Goal: Transaction & Acquisition: Obtain resource

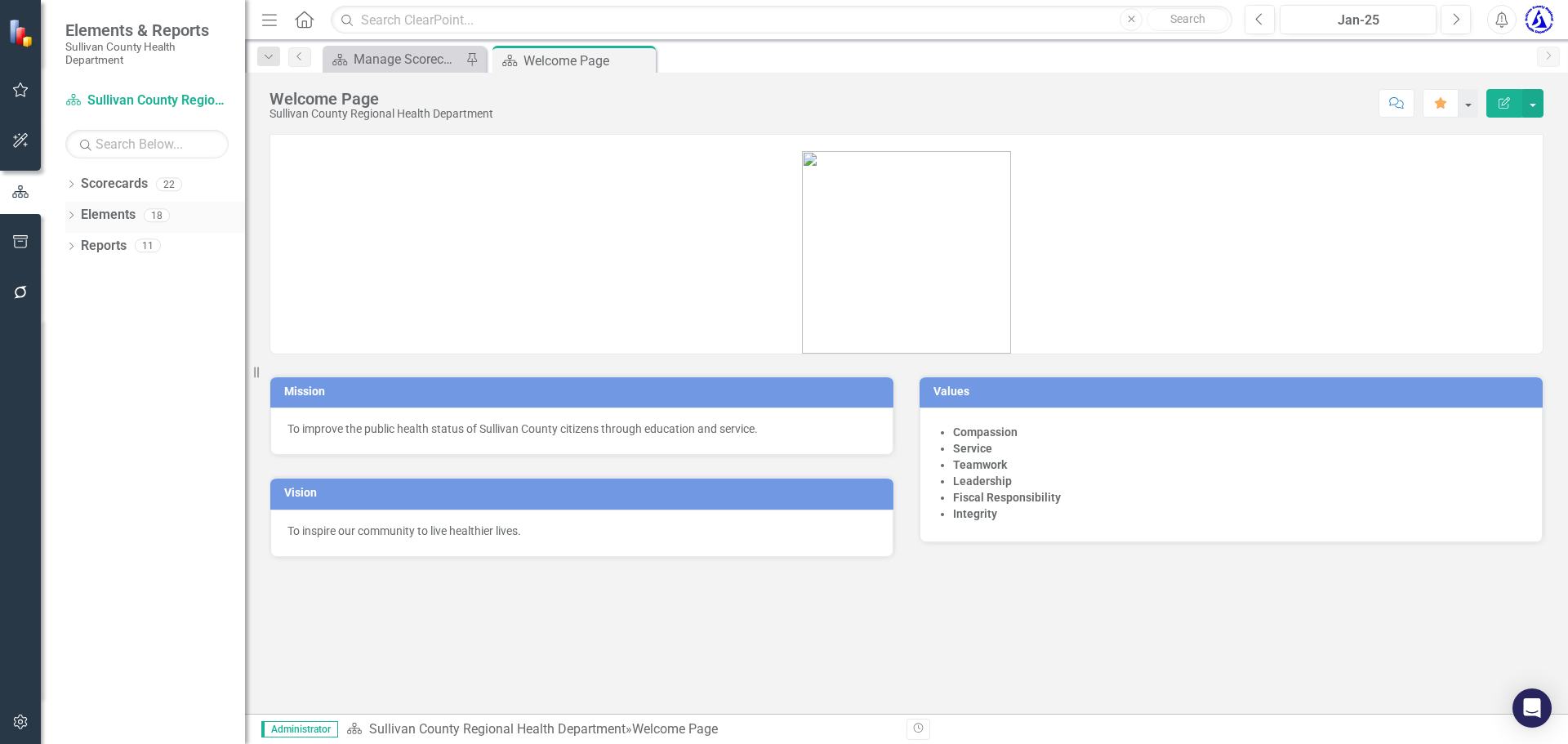
click at [125, 210] on link "Elements" at bounding box center [107, 215] width 55 height 19
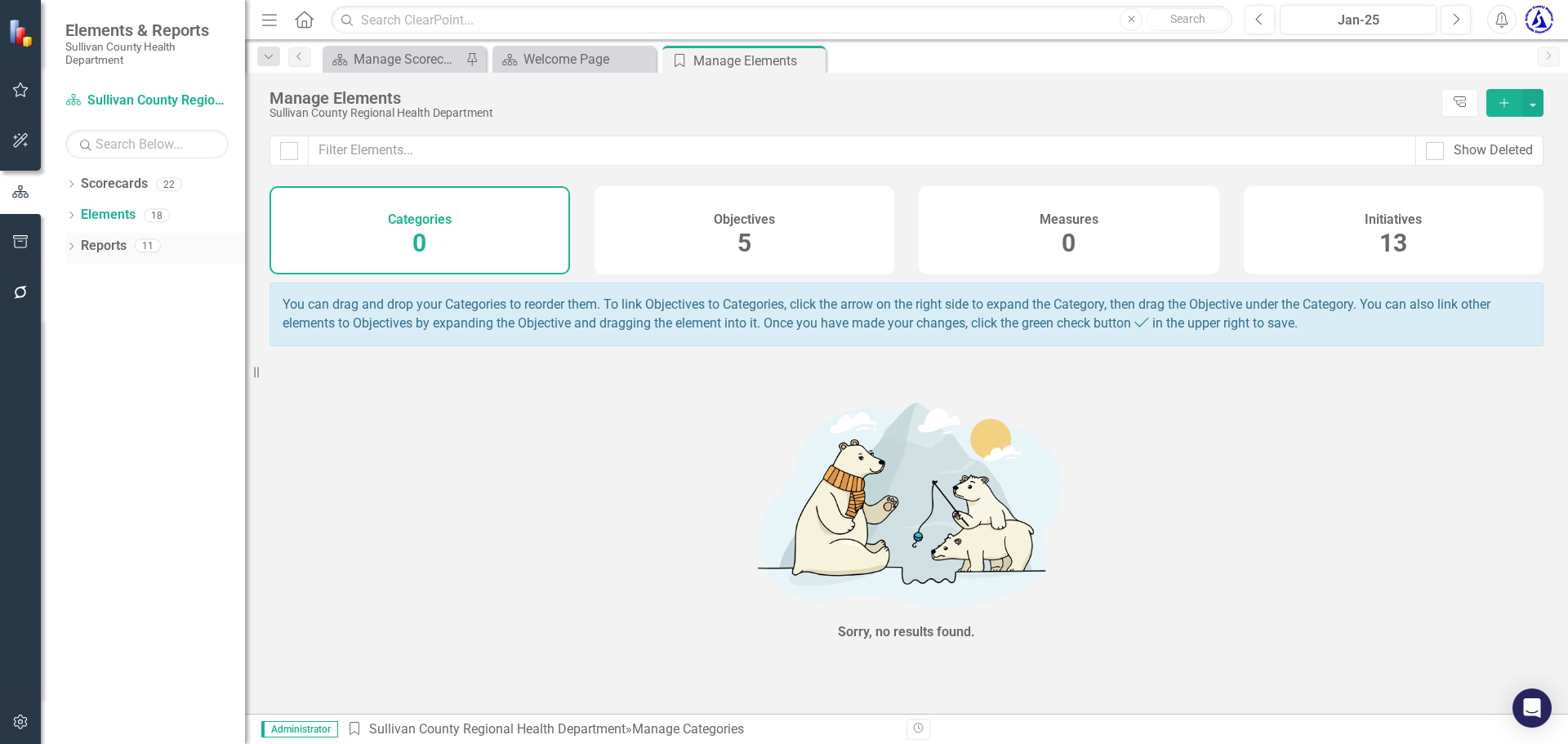
click at [104, 252] on link "Reports" at bounding box center [103, 245] width 46 height 19
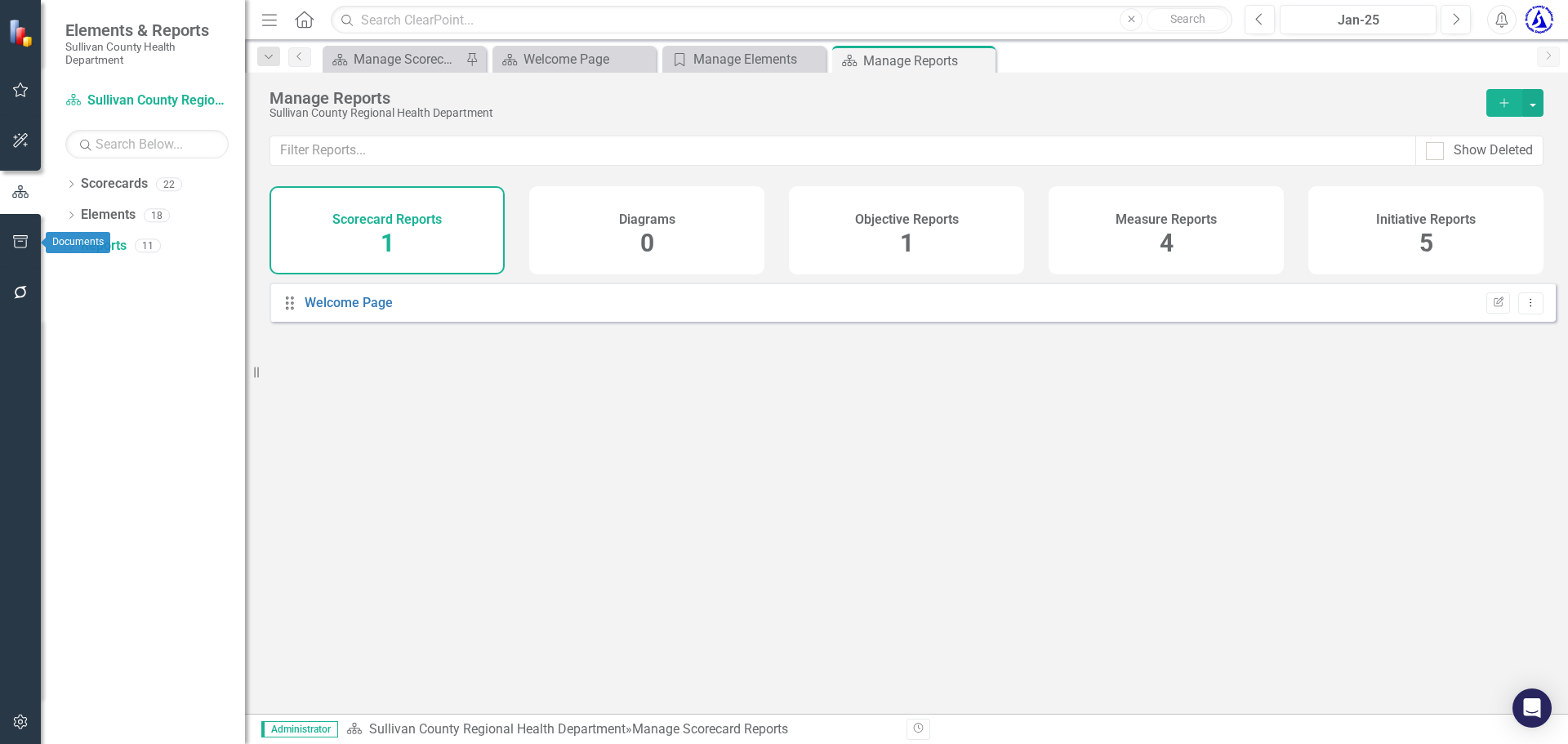
click at [19, 244] on icon "button" at bounding box center [21, 242] width 17 height 13
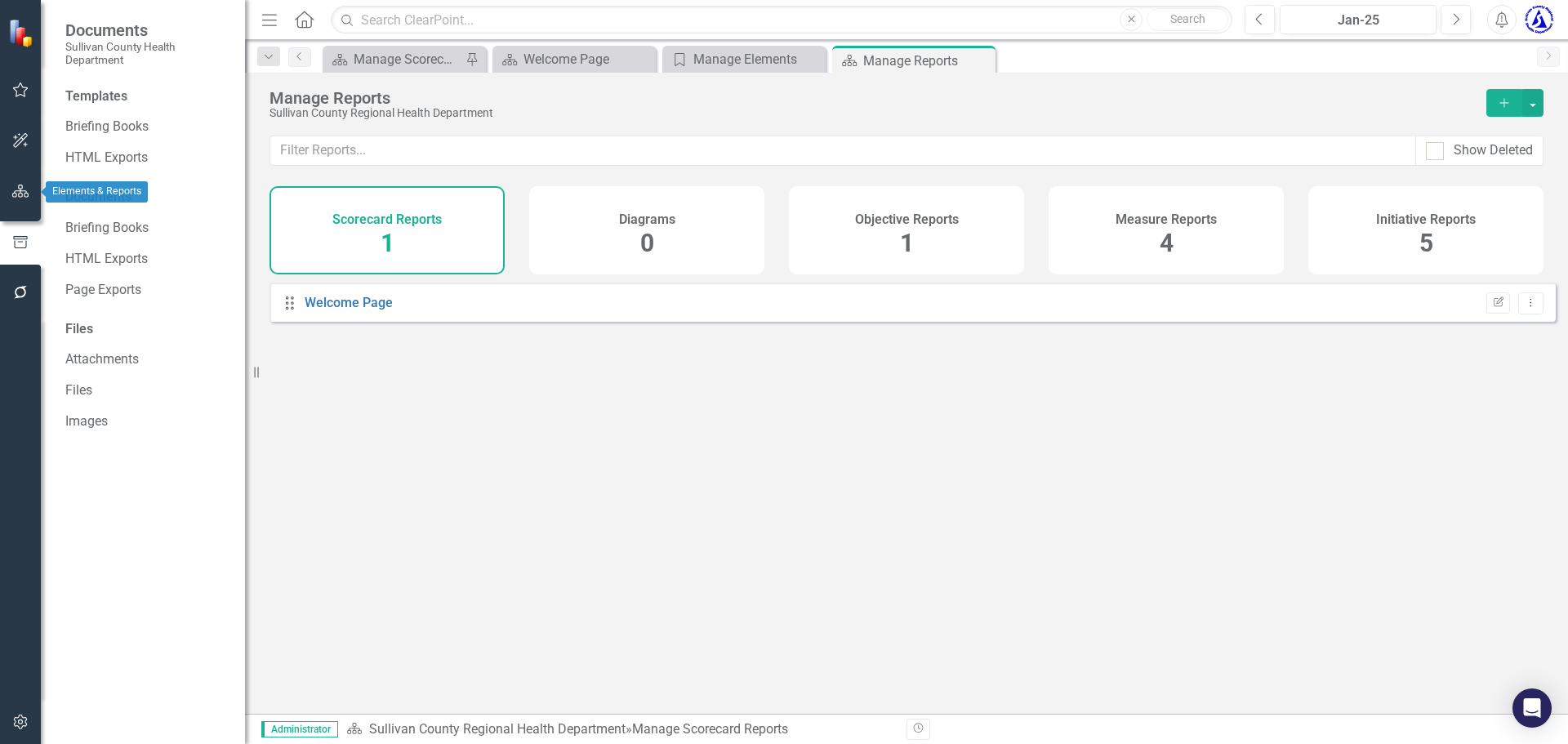
click at [20, 190] on icon "button" at bounding box center [21, 191] width 17 height 13
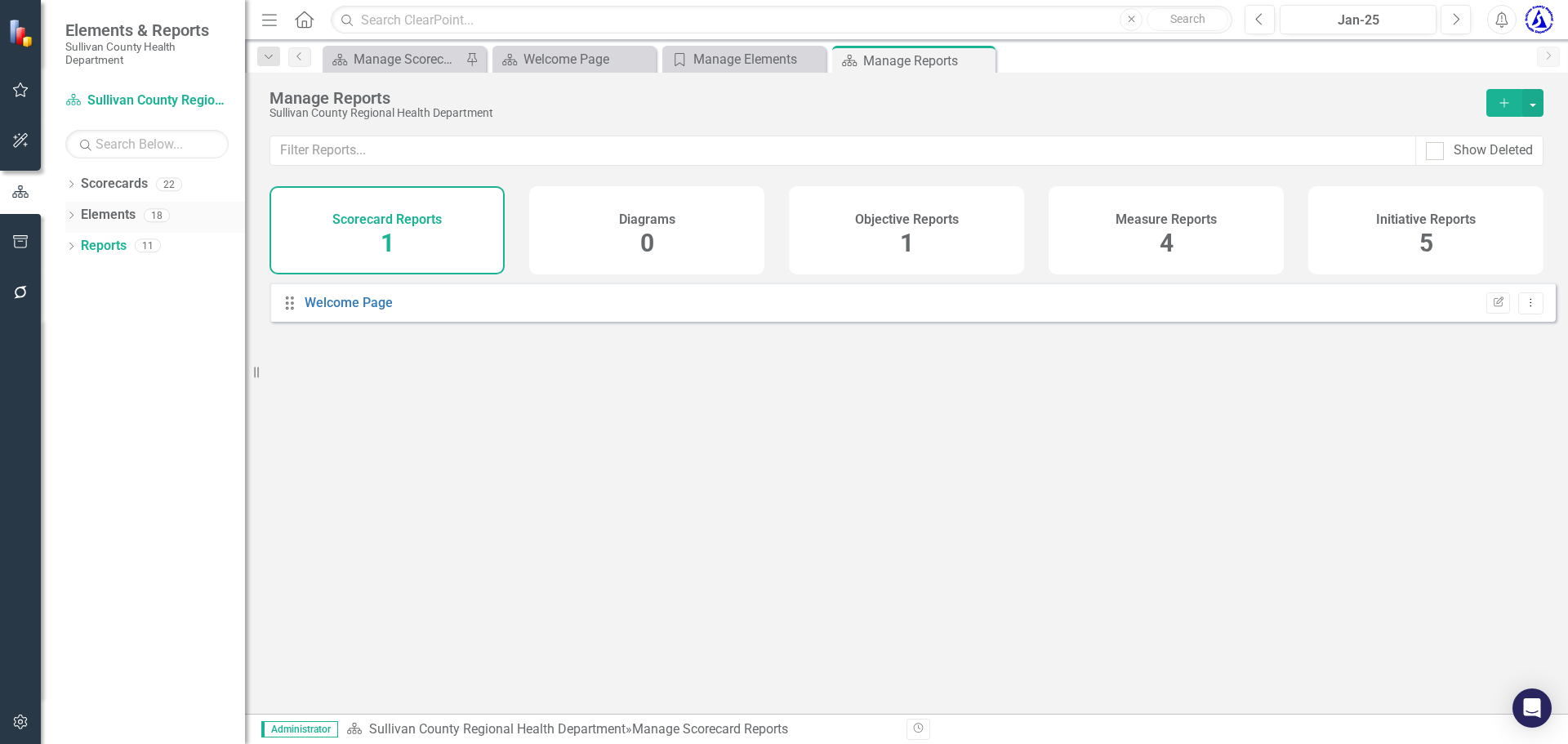
click at [109, 209] on link "Elements" at bounding box center [107, 215] width 55 height 19
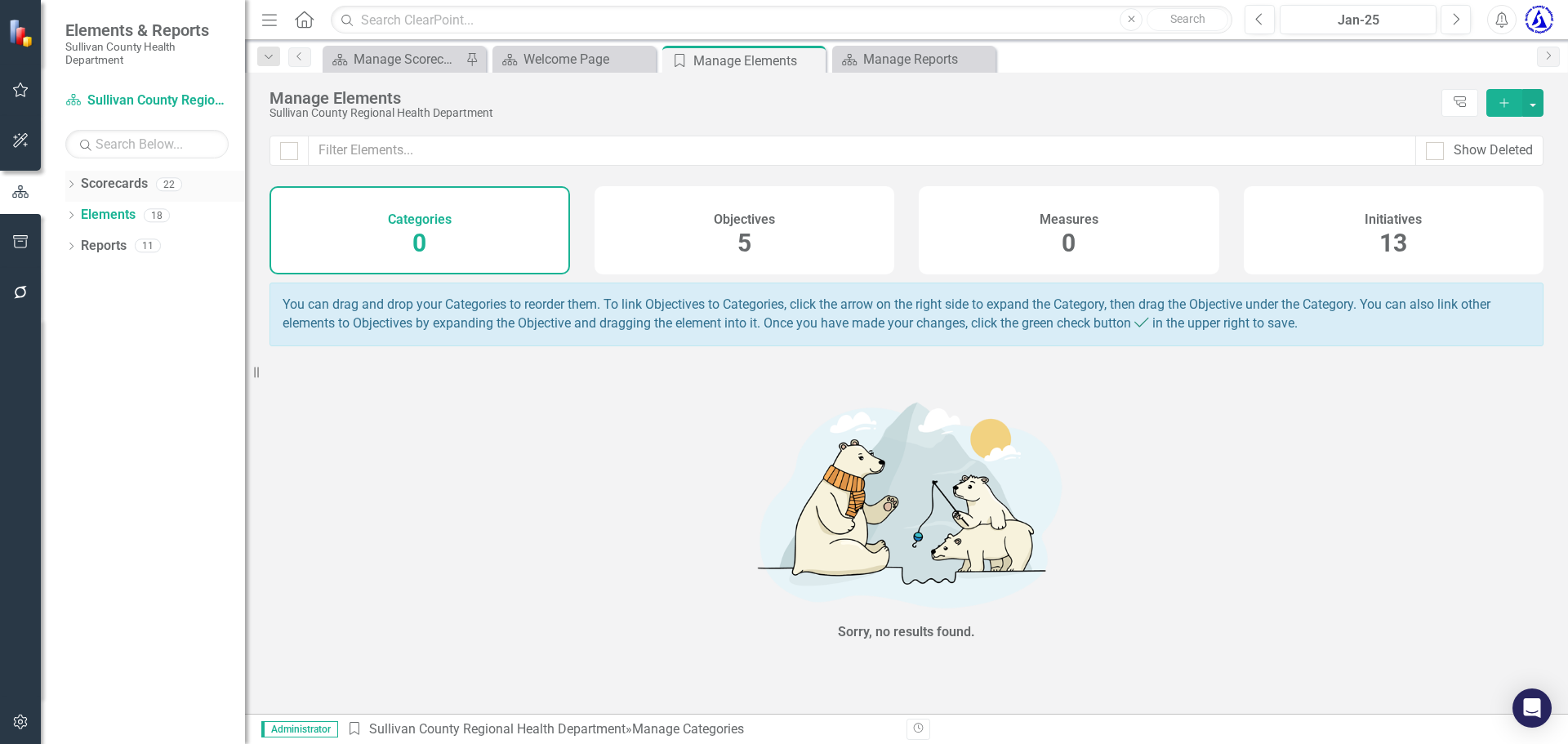
click at [97, 187] on link "Scorecards" at bounding box center [114, 184] width 67 height 19
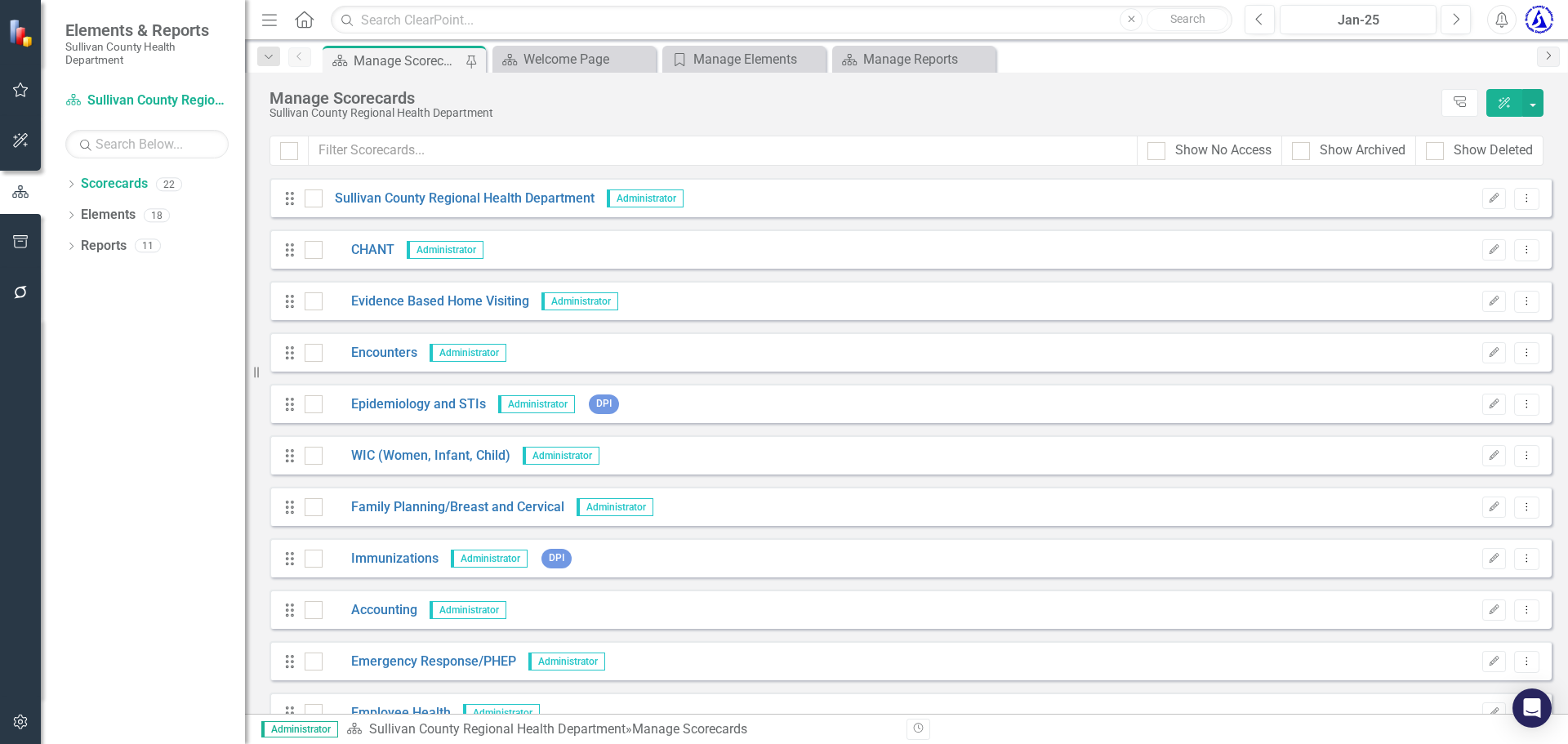
click at [1544, 52] on icon "Next" at bounding box center [1548, 56] width 13 height 10
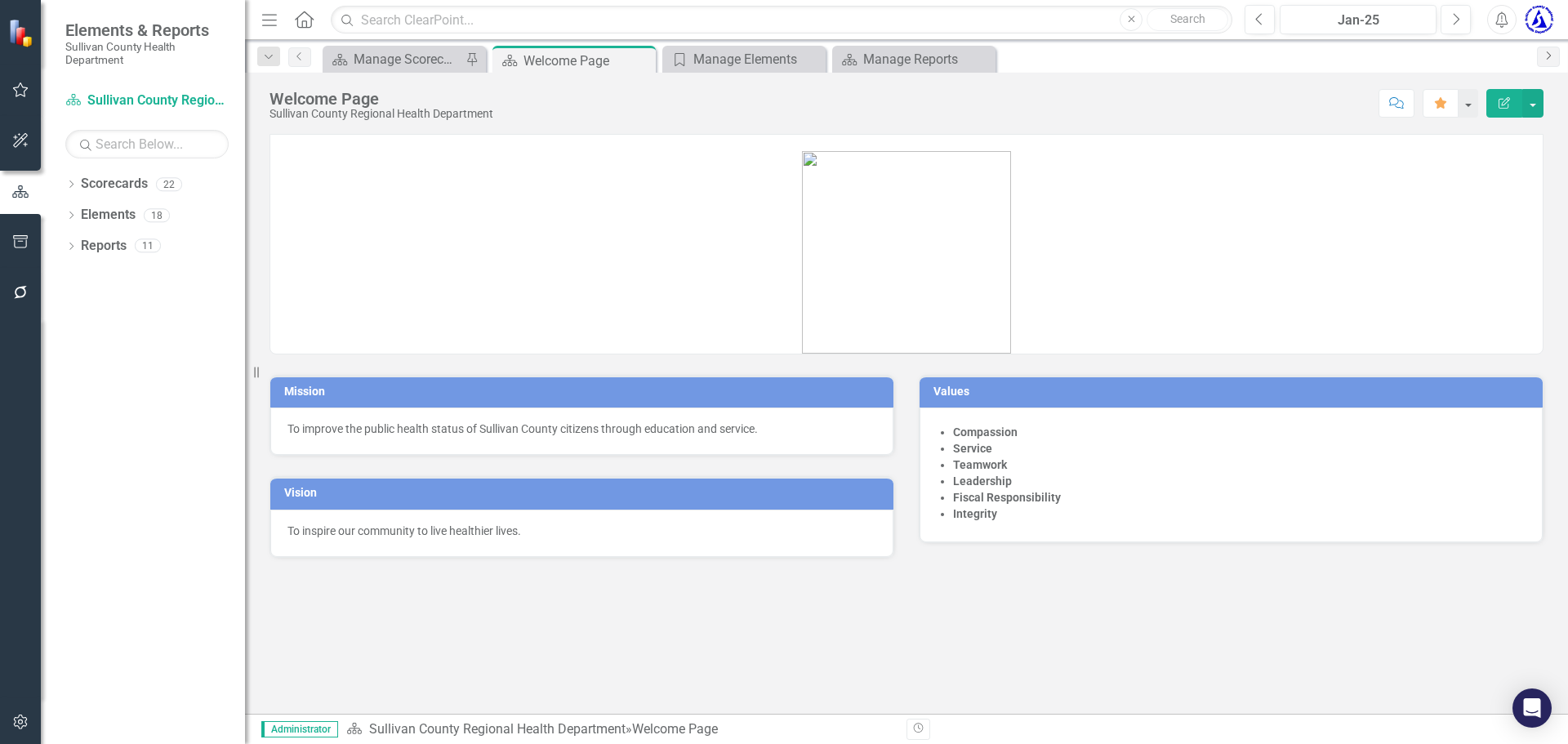
click at [1544, 52] on icon "Next" at bounding box center [1548, 56] width 13 height 10
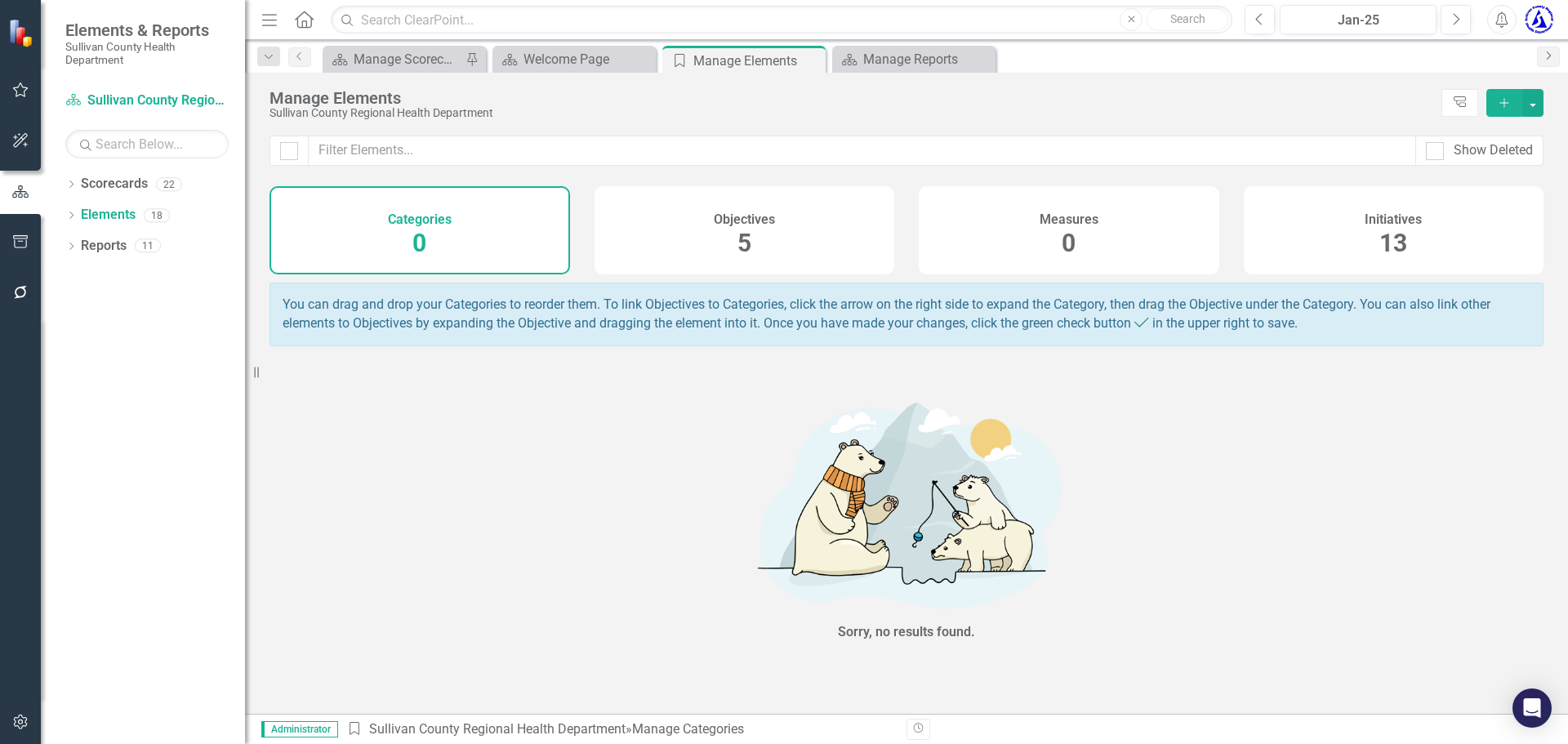
click at [1545, 56] on icon "Next" at bounding box center [1548, 56] width 13 height 10
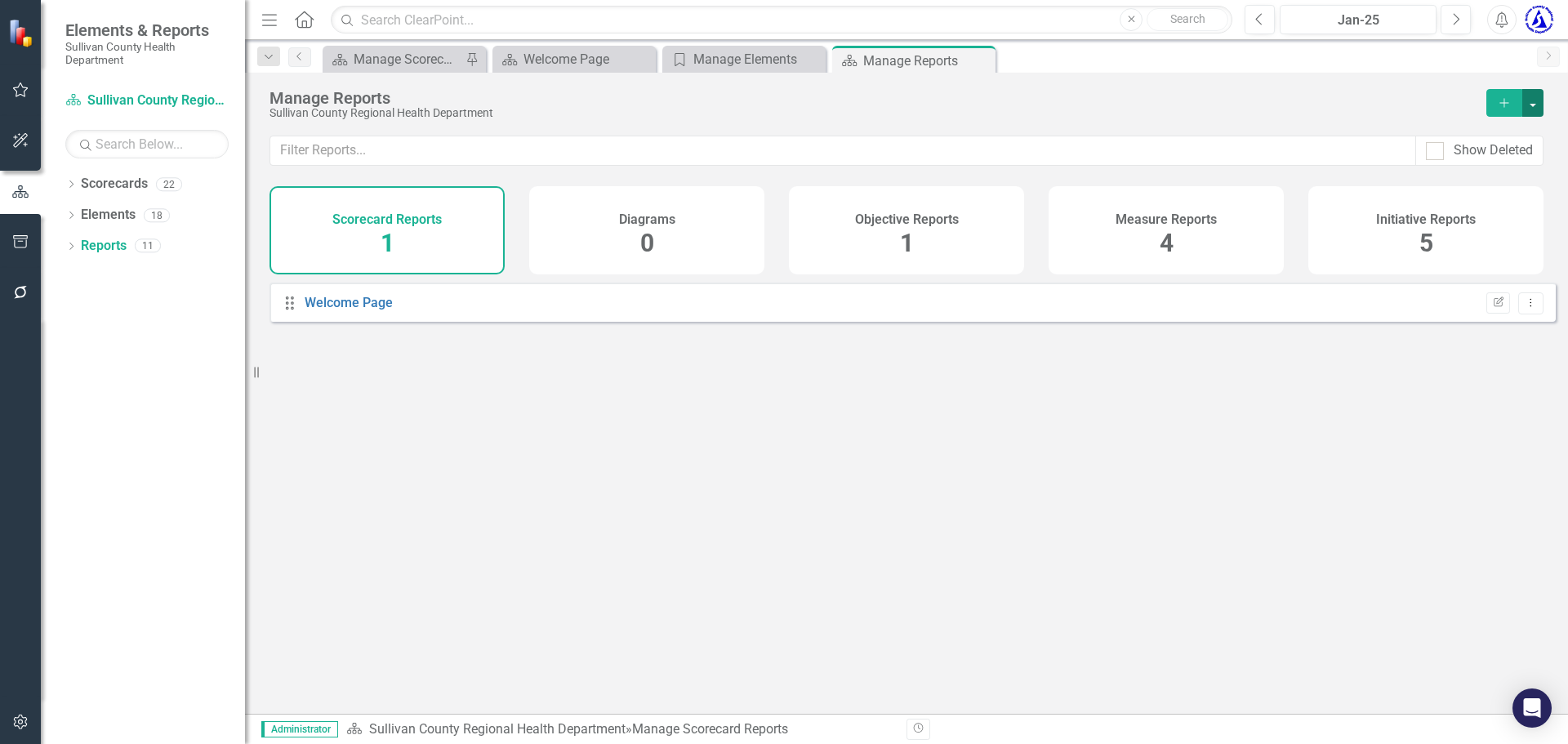
click at [1533, 107] on button "button" at bounding box center [1533, 102] width 21 height 28
click at [1234, 114] on div "Sullivan County Regional Health Department" at bounding box center [870, 113] width 1201 height 13
click at [8, 244] on button "button" at bounding box center [21, 243] width 37 height 34
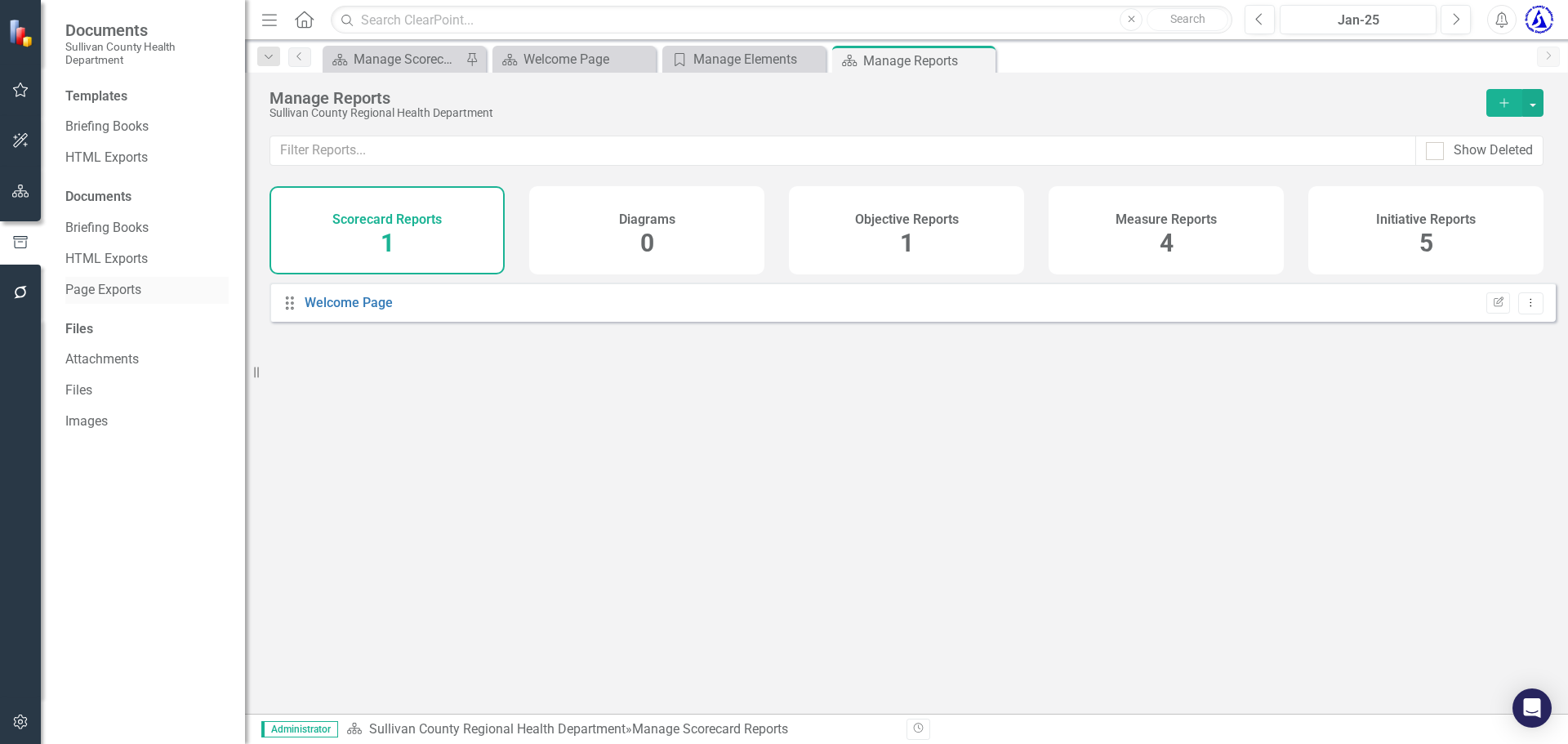
click at [112, 286] on link "Page Exports" at bounding box center [147, 290] width 163 height 19
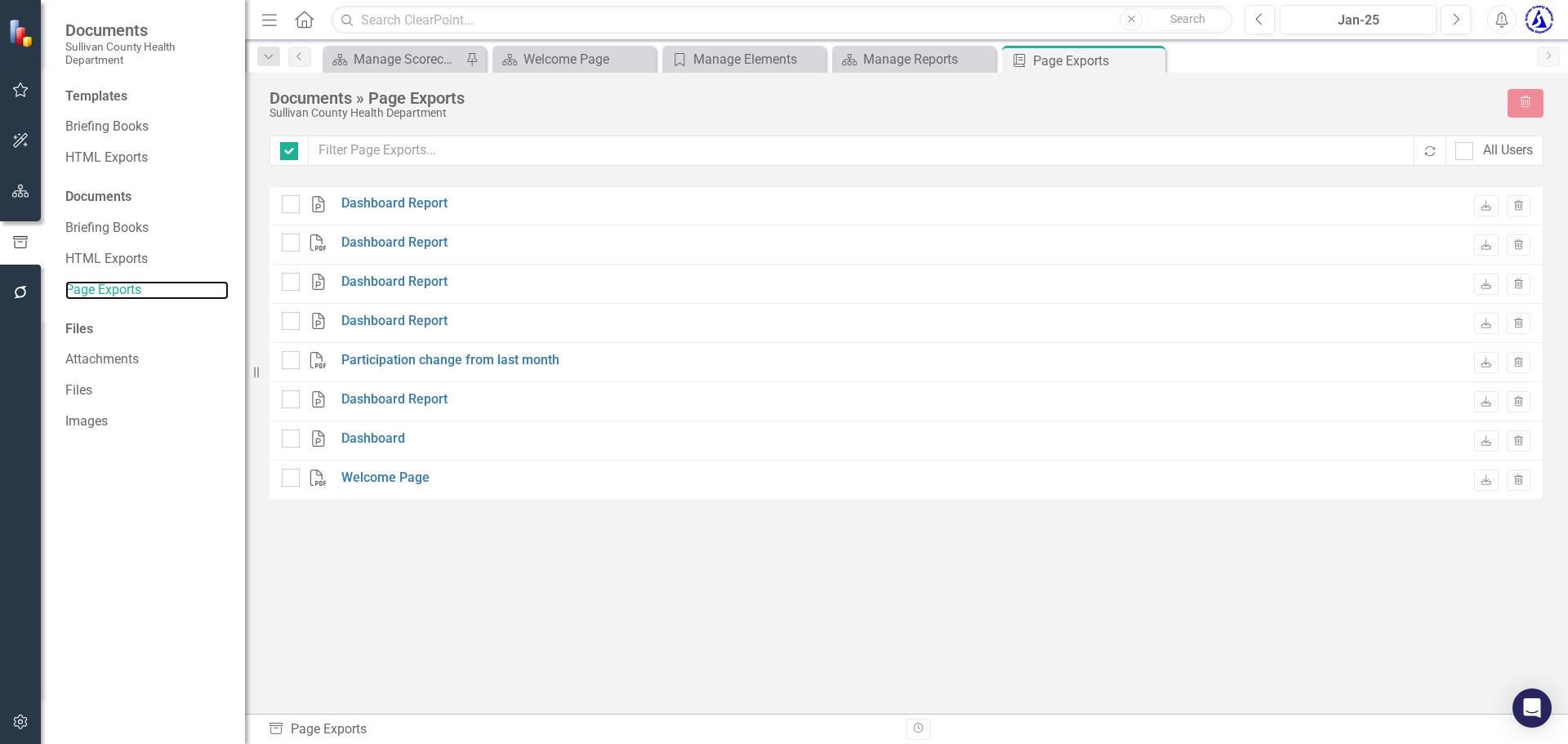
checkbox input "false"
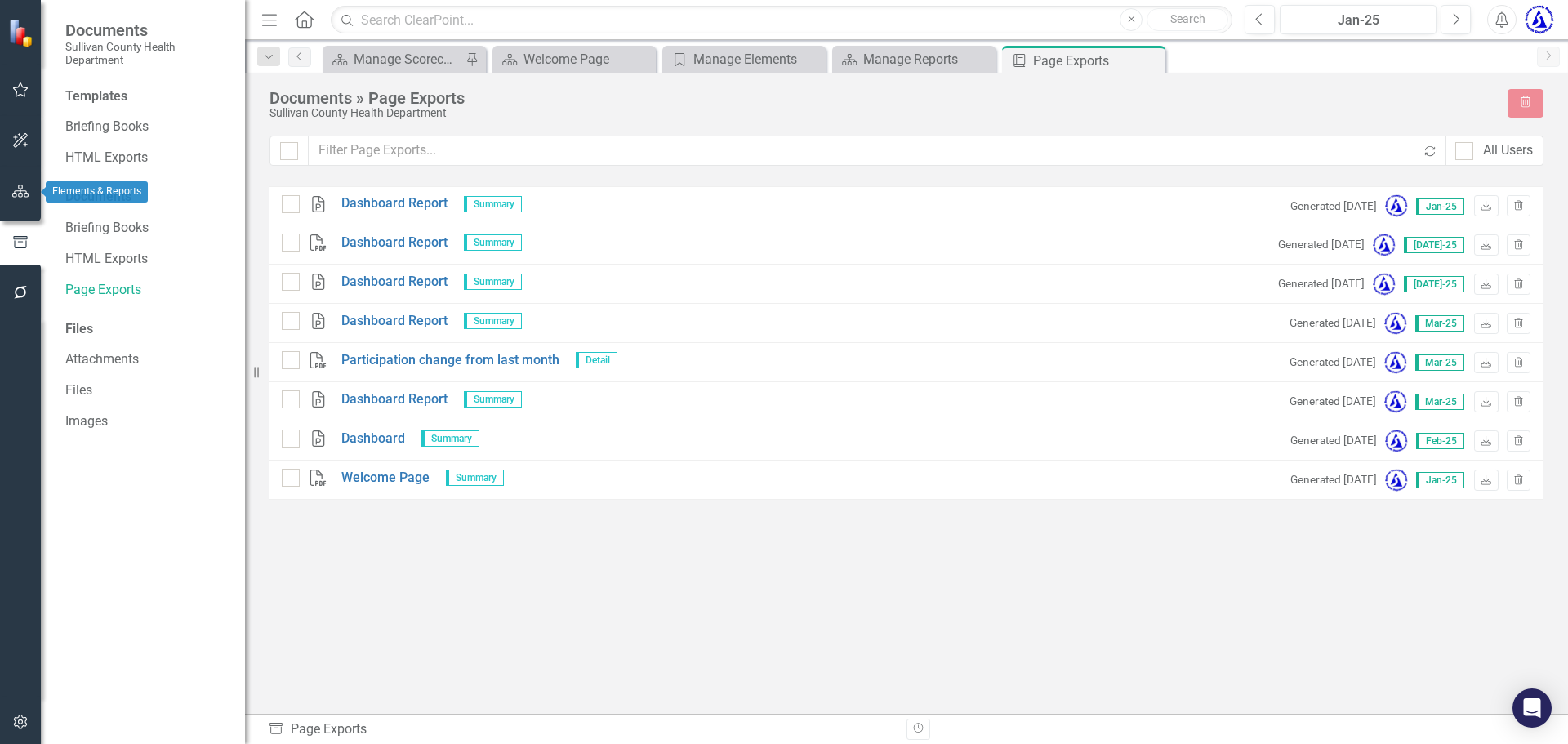
click at [24, 195] on icon "button" at bounding box center [21, 191] width 17 height 13
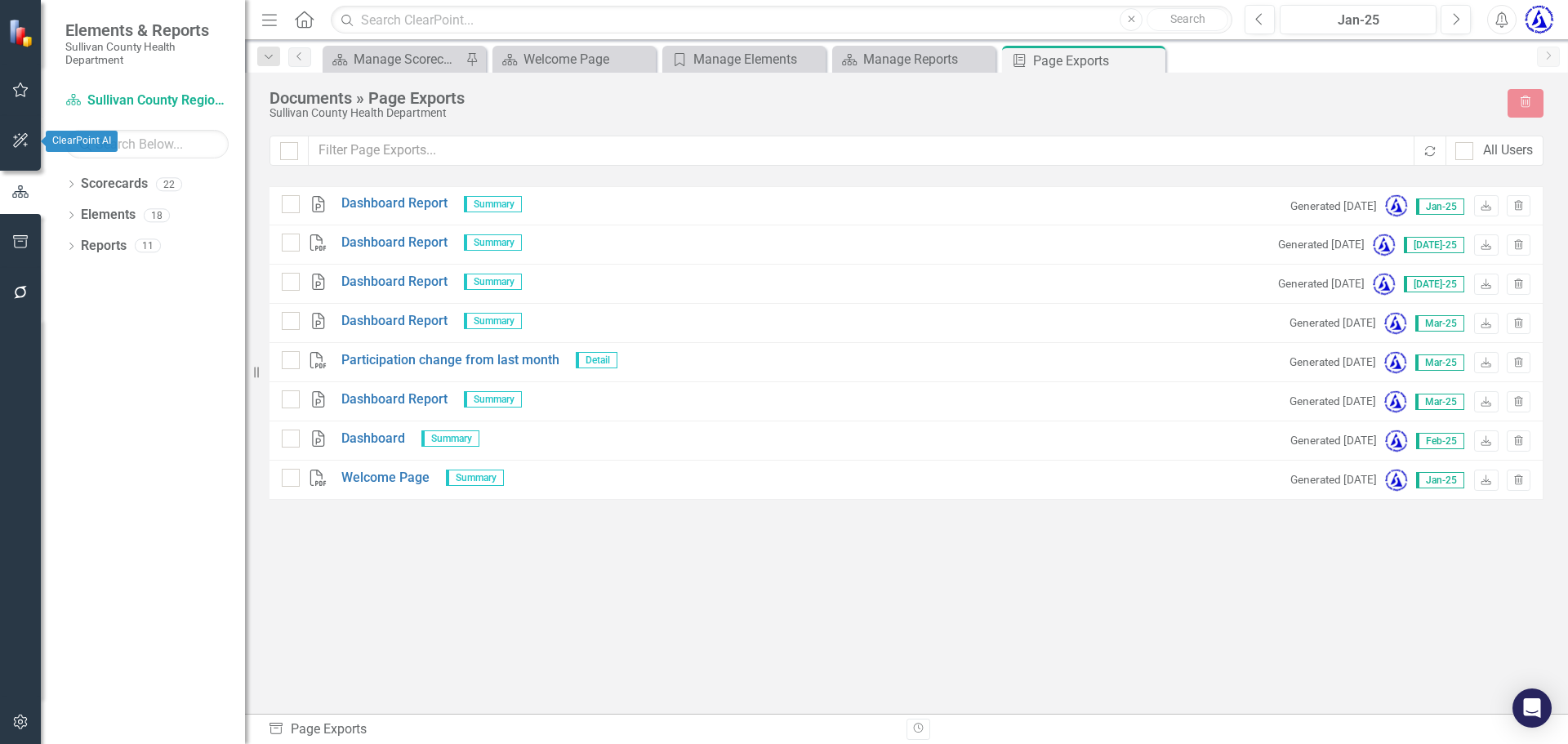
click at [20, 133] on button "button" at bounding box center [21, 141] width 37 height 34
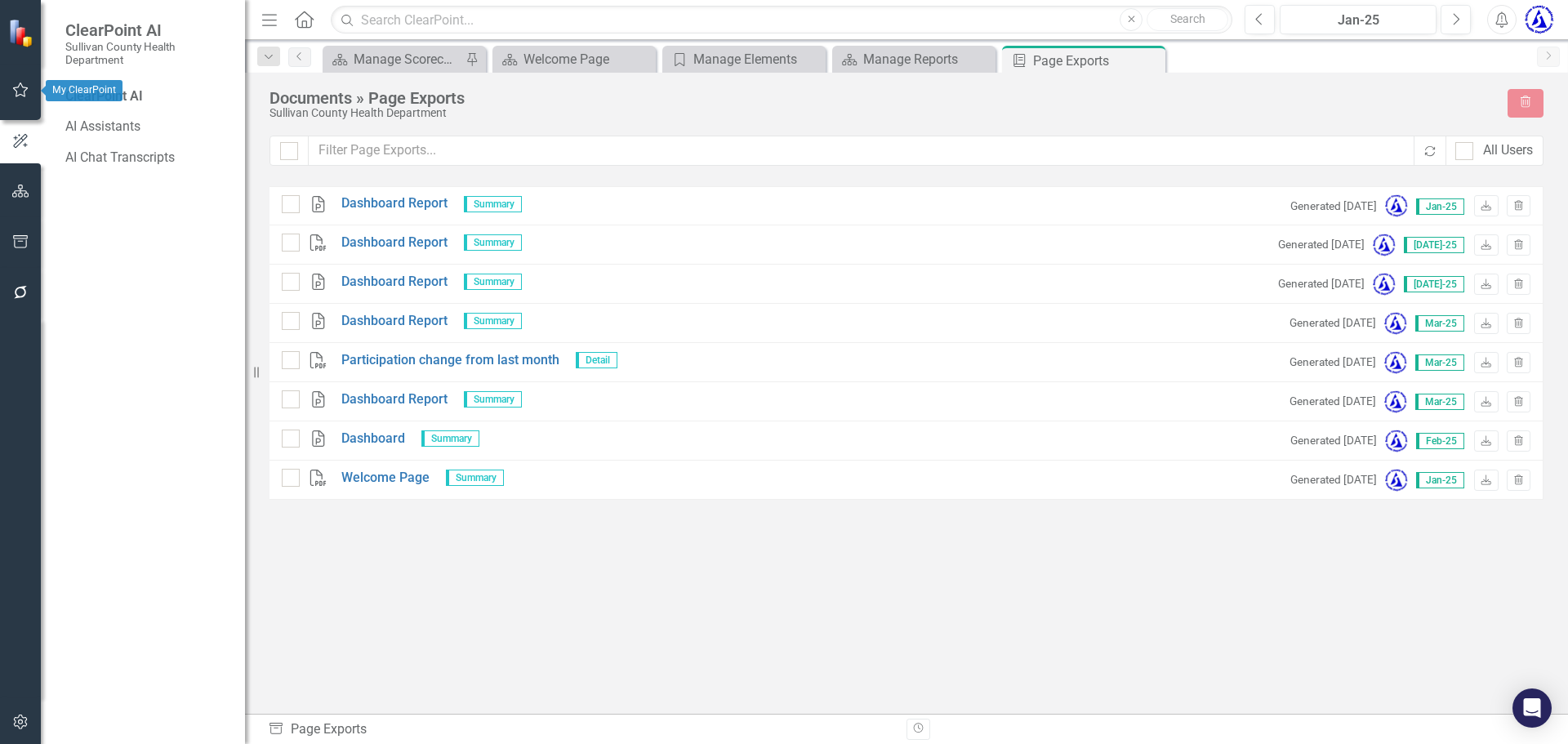
click at [17, 102] on button "button" at bounding box center [21, 90] width 37 height 34
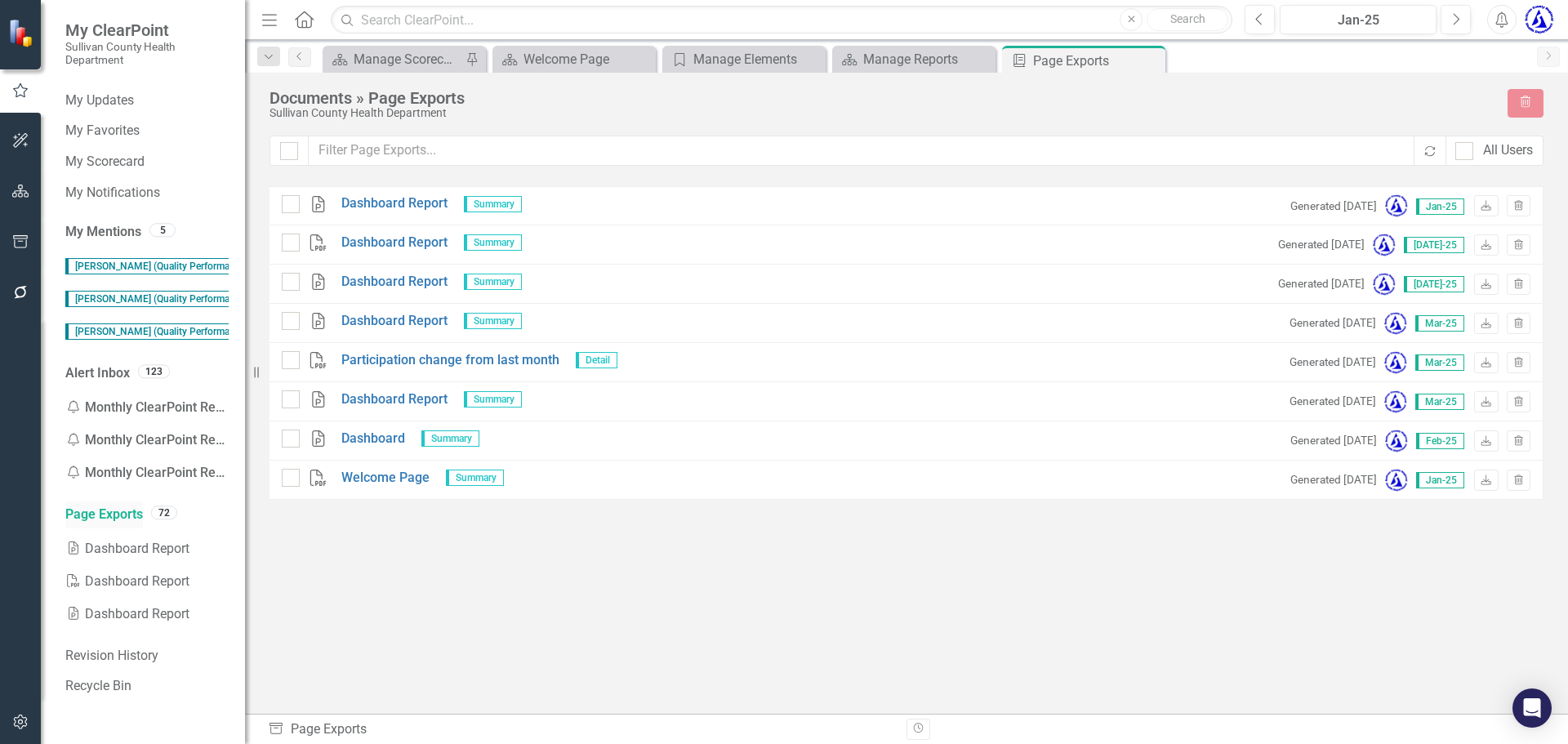
click at [107, 512] on link "Page Exports" at bounding box center [104, 514] width 78 height 19
click at [20, 244] on icon "button" at bounding box center [21, 242] width 17 height 13
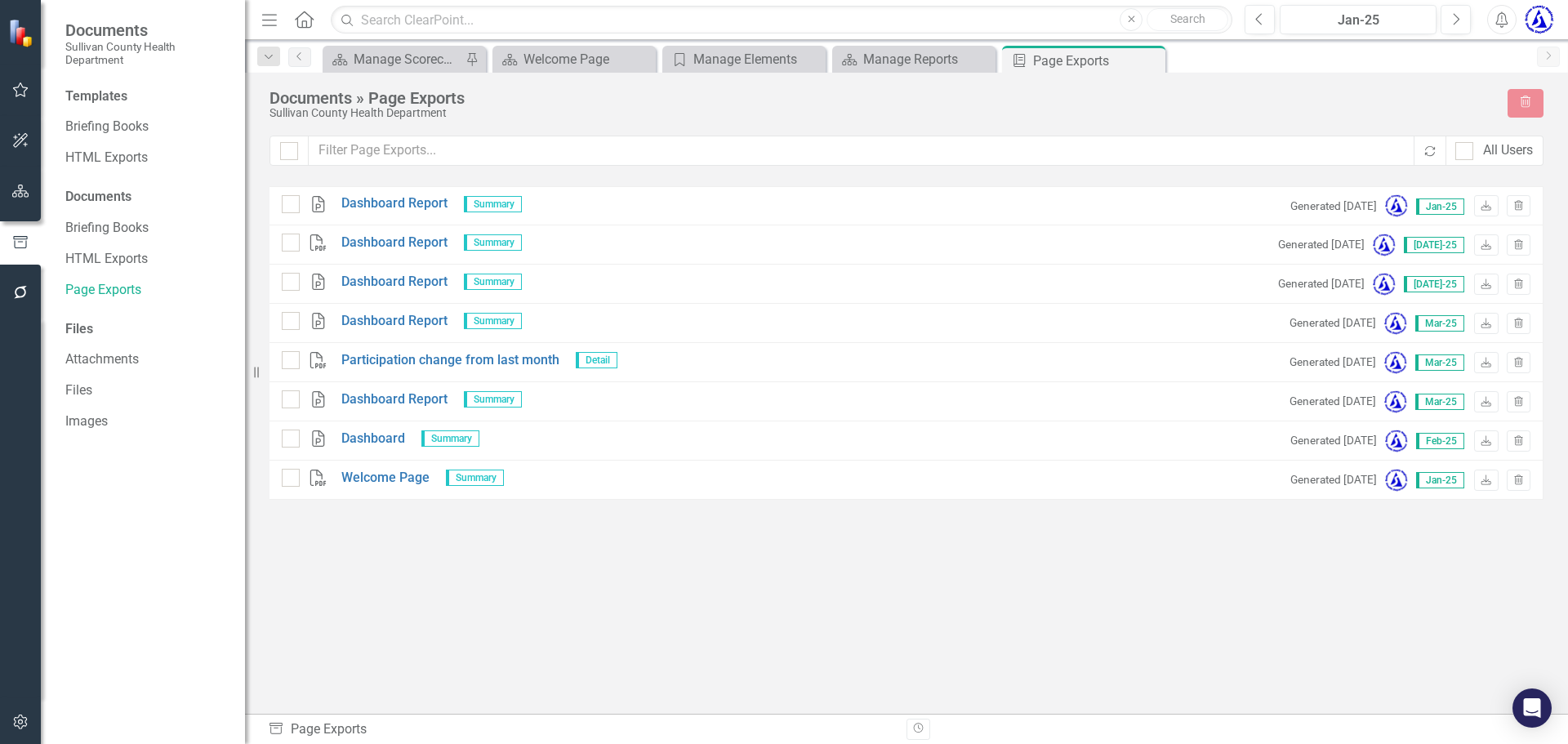
click at [17, 288] on icon "button" at bounding box center [21, 292] width 13 height 13
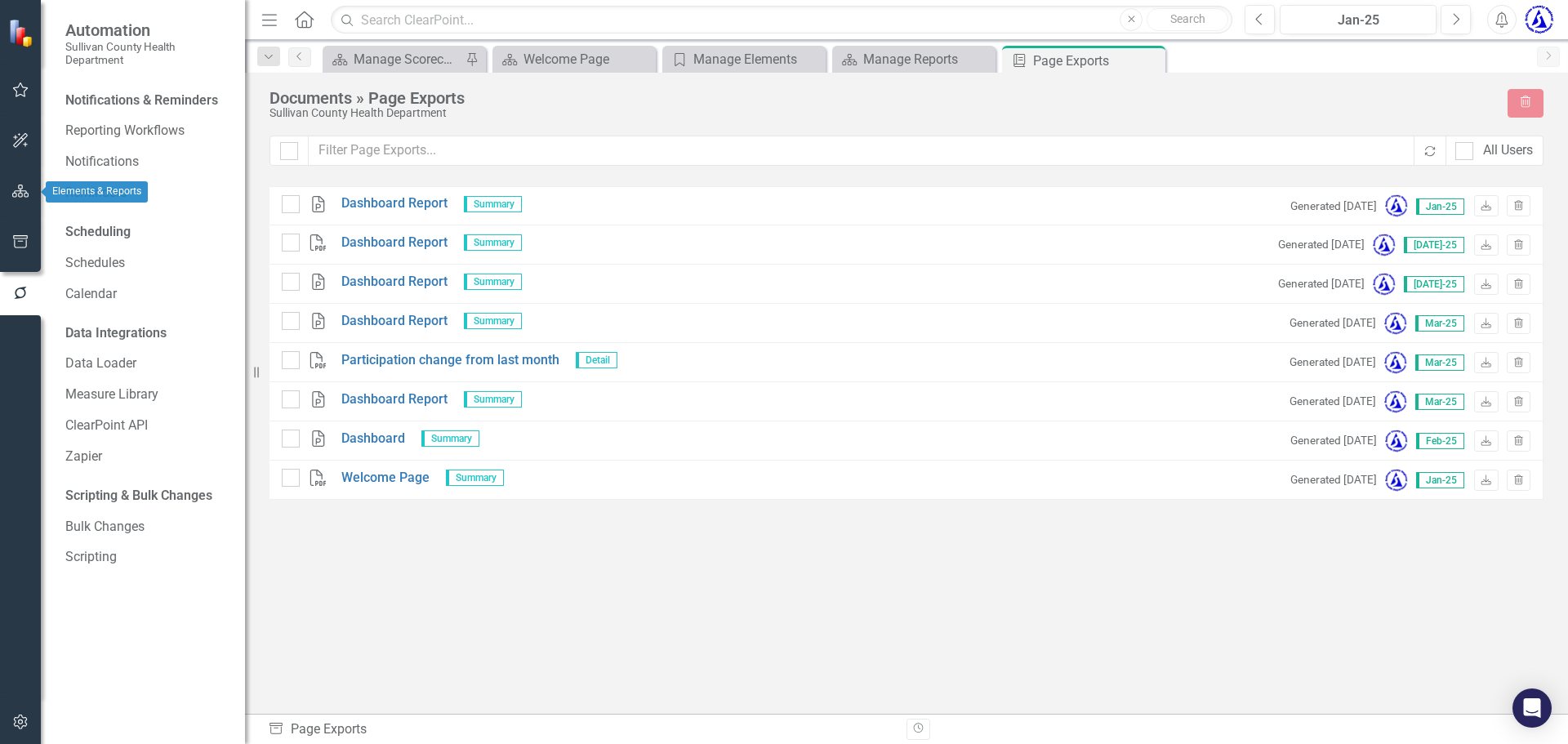
click at [15, 192] on icon "button" at bounding box center [21, 191] width 17 height 13
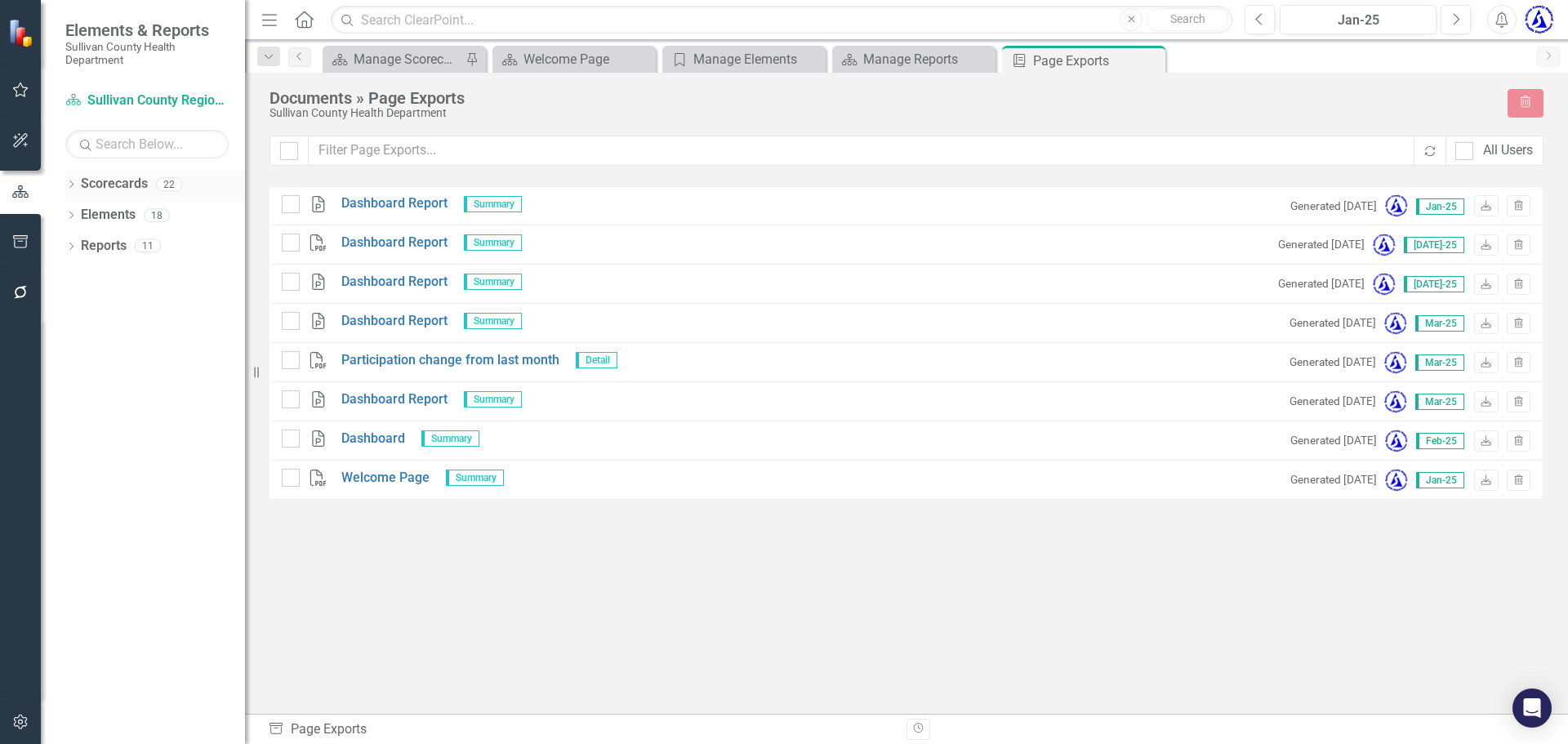
click at [114, 186] on link "Scorecards" at bounding box center [114, 184] width 67 height 19
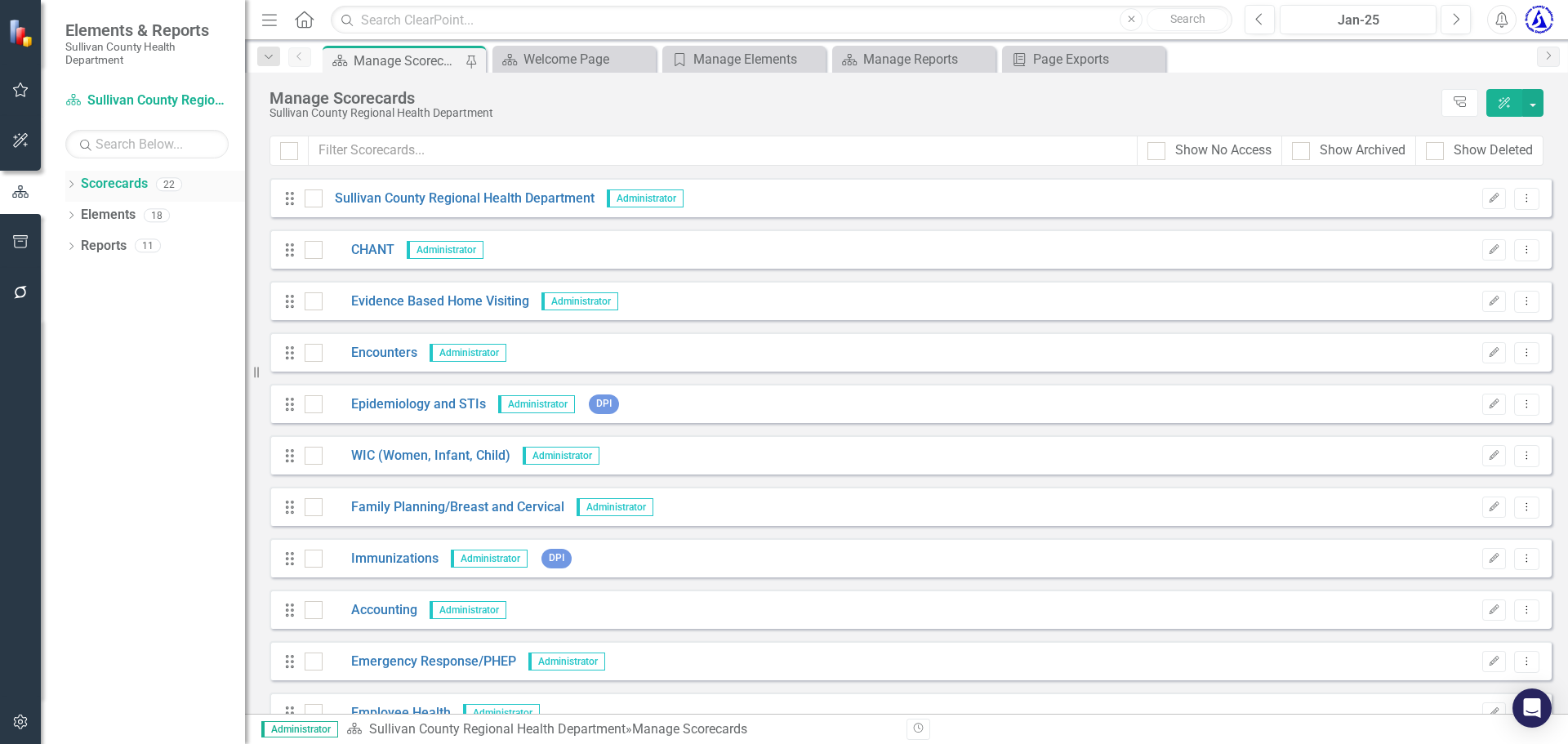
click at [73, 188] on icon "Dropdown" at bounding box center [71, 185] width 12 height 9
click at [79, 217] on icon "Dropdown" at bounding box center [80, 214] width 13 height 10
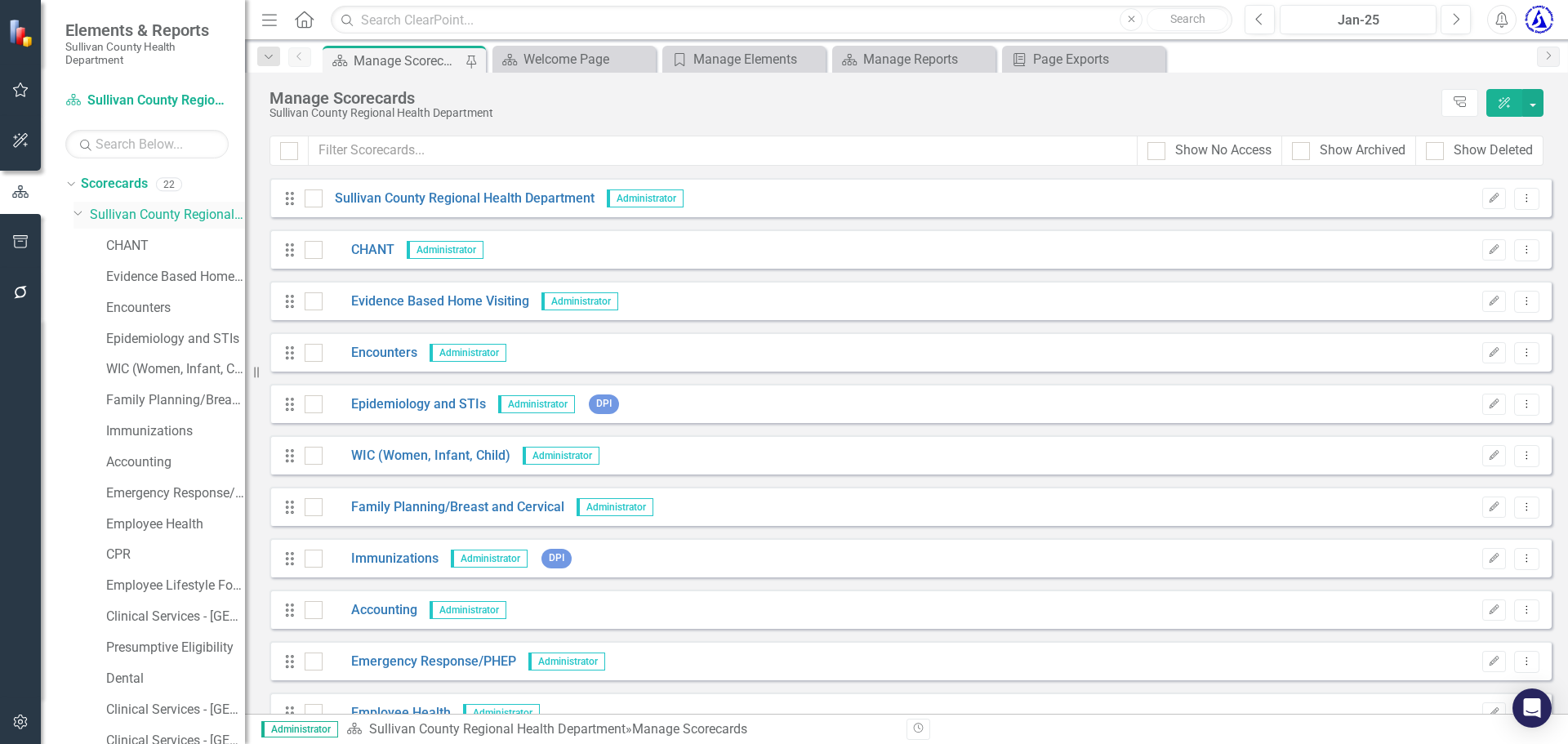
click at [75, 209] on icon "Dropdown" at bounding box center [78, 212] width 10 height 13
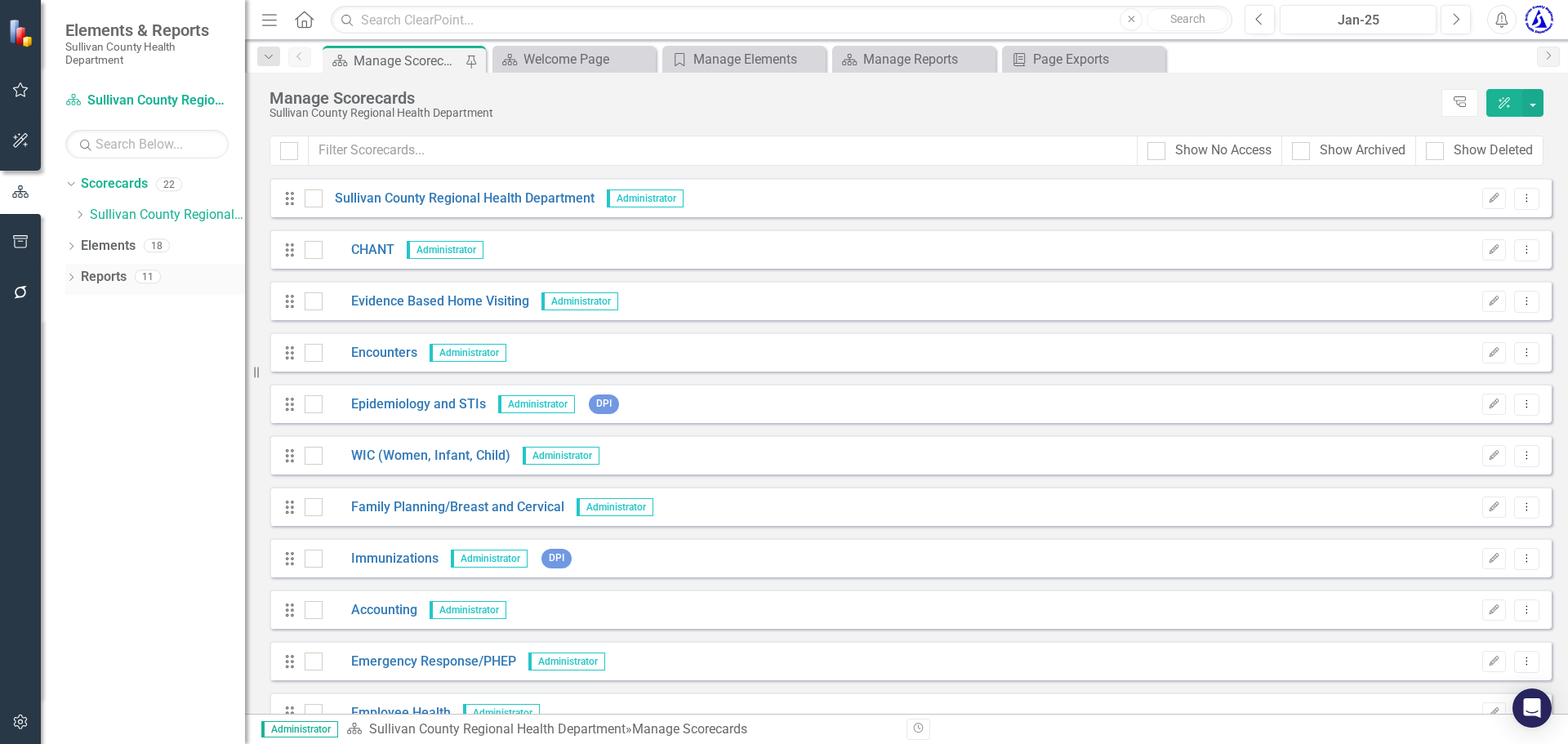
click at [69, 275] on icon "Dropdown" at bounding box center [71, 278] width 12 height 9
click at [69, 244] on icon "Dropdown" at bounding box center [71, 248] width 12 height 9
click at [81, 209] on div "Dropdown" at bounding box center [80, 216] width 13 height 14
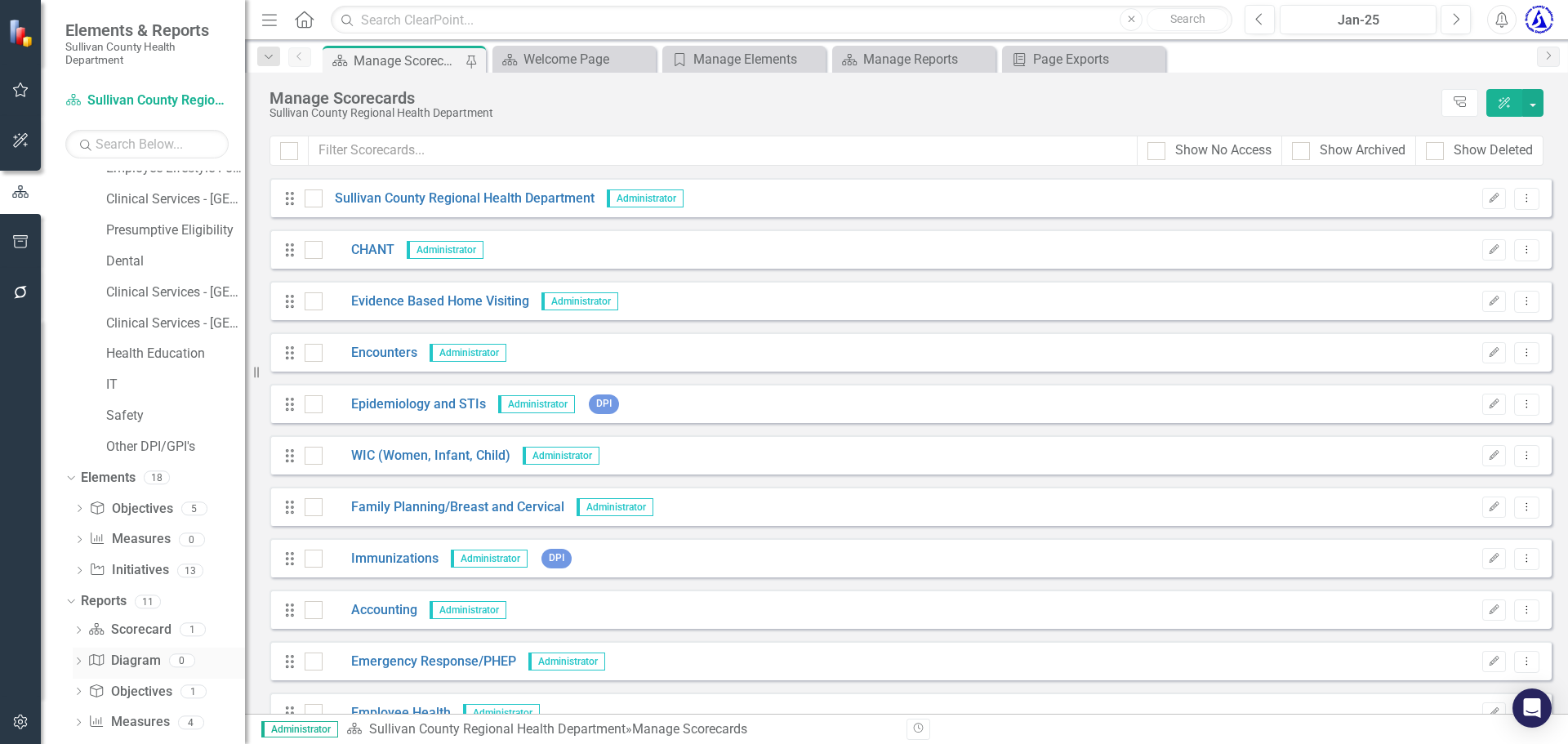
scroll to position [468, 0]
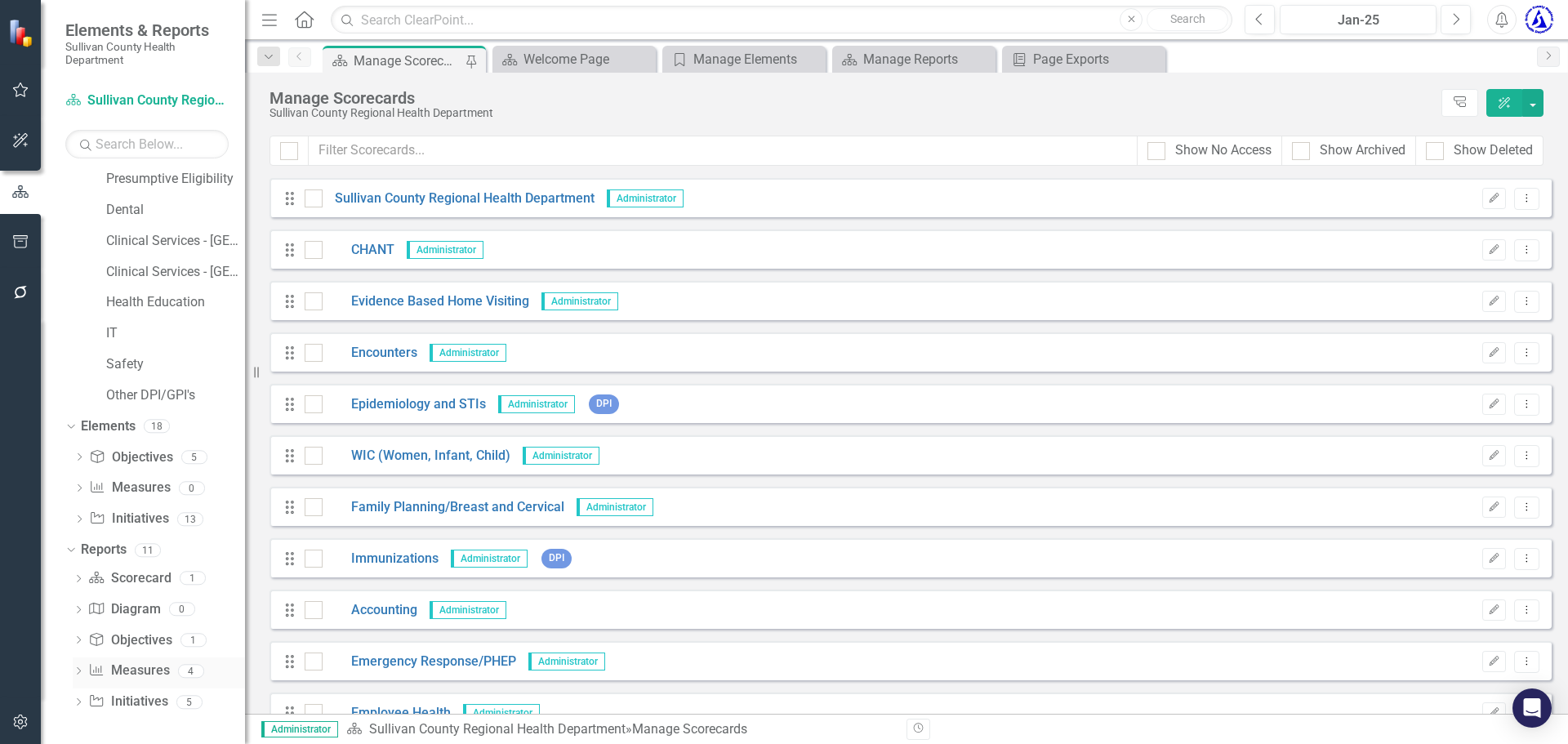
click at [134, 664] on link "Measure Measures" at bounding box center [128, 671] width 81 height 19
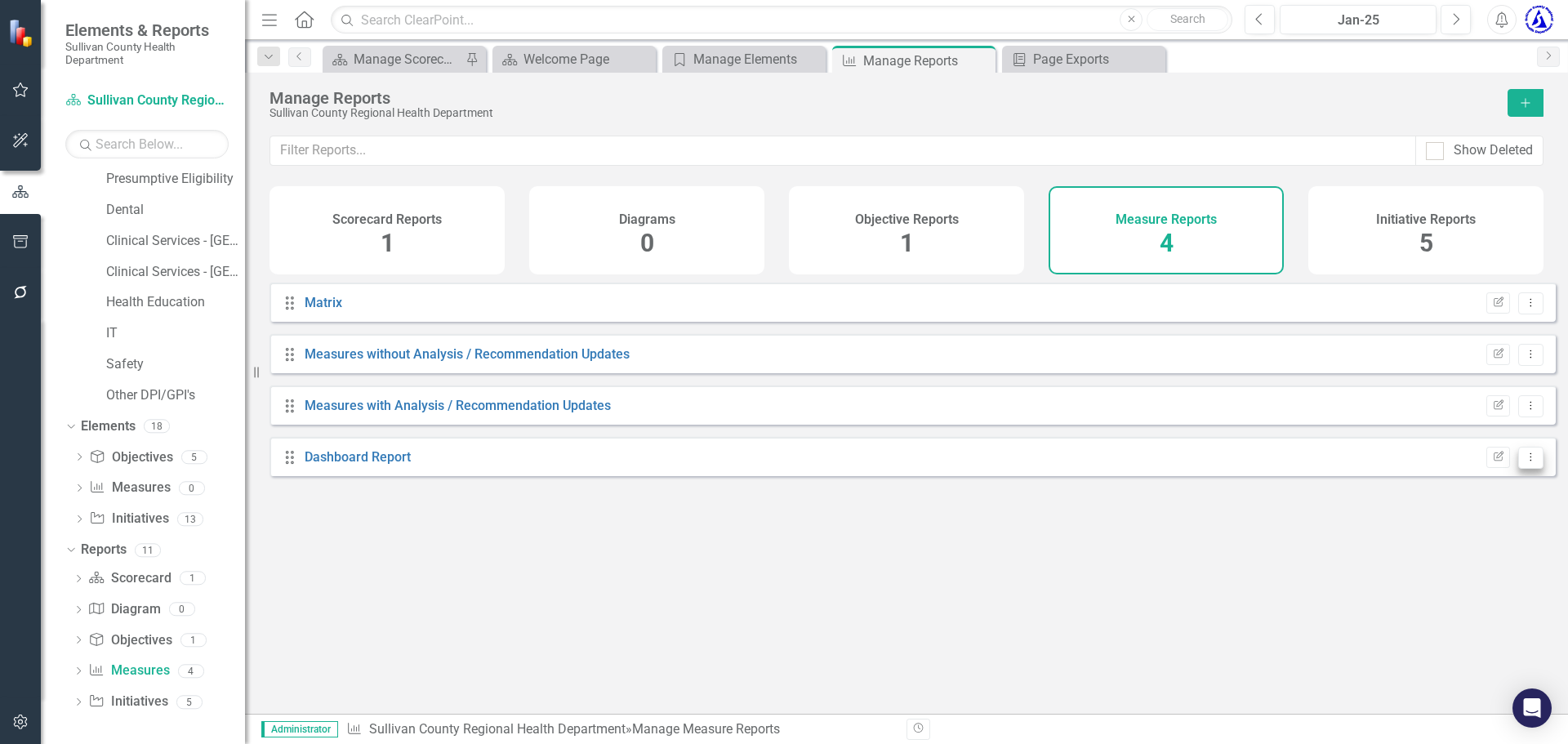
click at [1518, 468] on button "Dropdown Menu" at bounding box center [1530, 458] width 25 height 22
click at [385, 465] on link "Dashboard Report" at bounding box center [357, 457] width 107 height 15
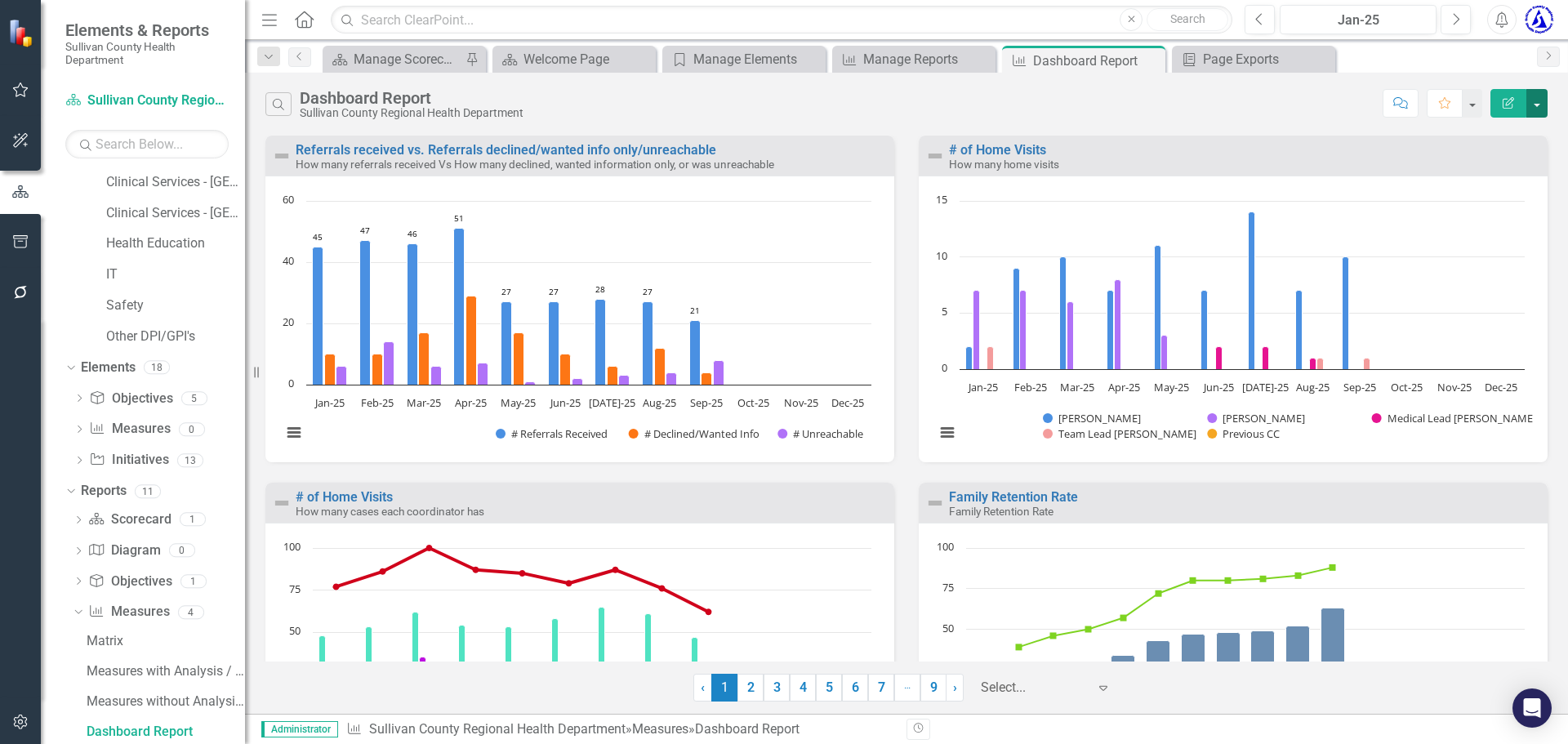
click at [1544, 109] on button "button" at bounding box center [1537, 103] width 21 height 29
click at [1493, 192] on link "PowerPoint Export to PowerPoint" at bounding box center [1466, 196] width 160 height 30
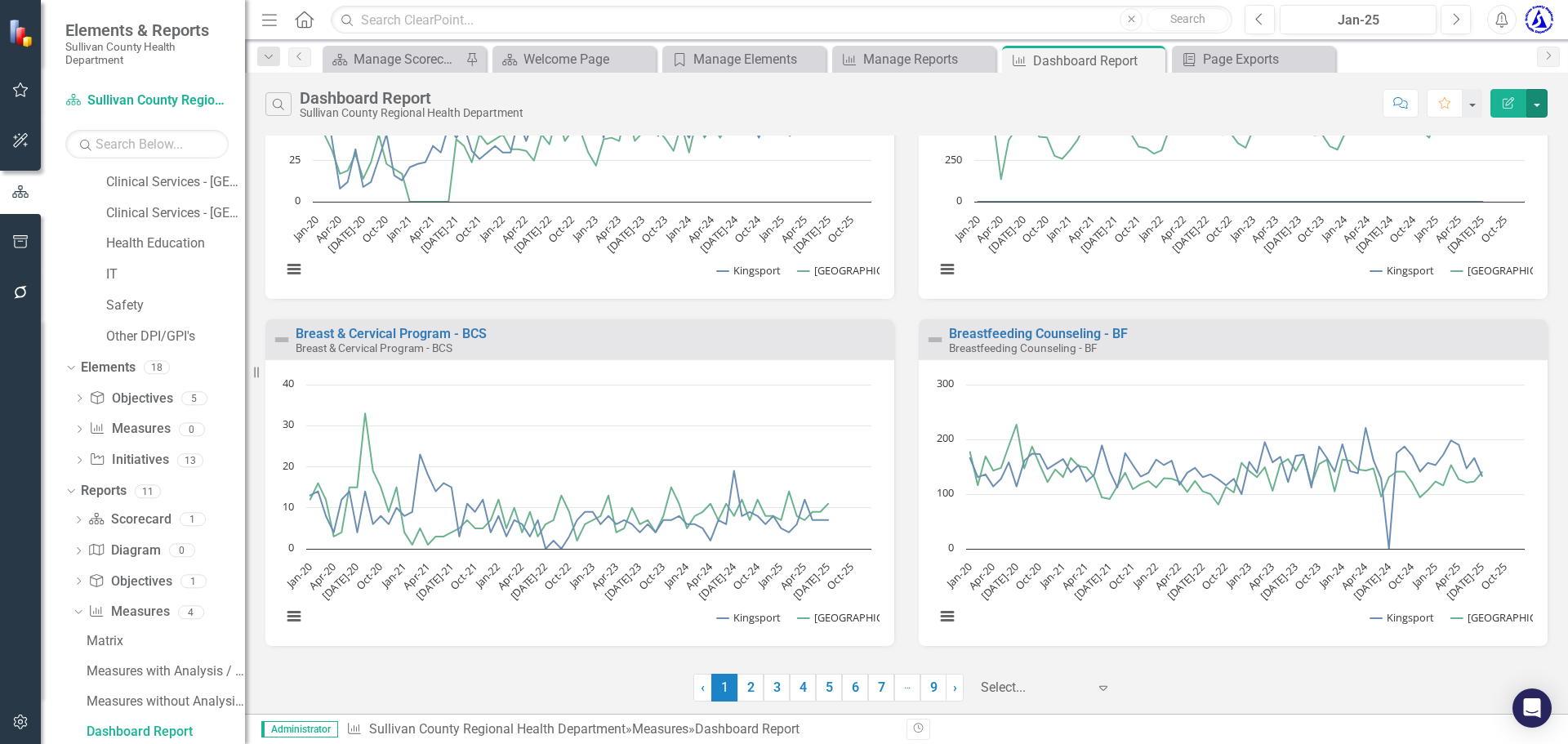
scroll to position [1554, 0]
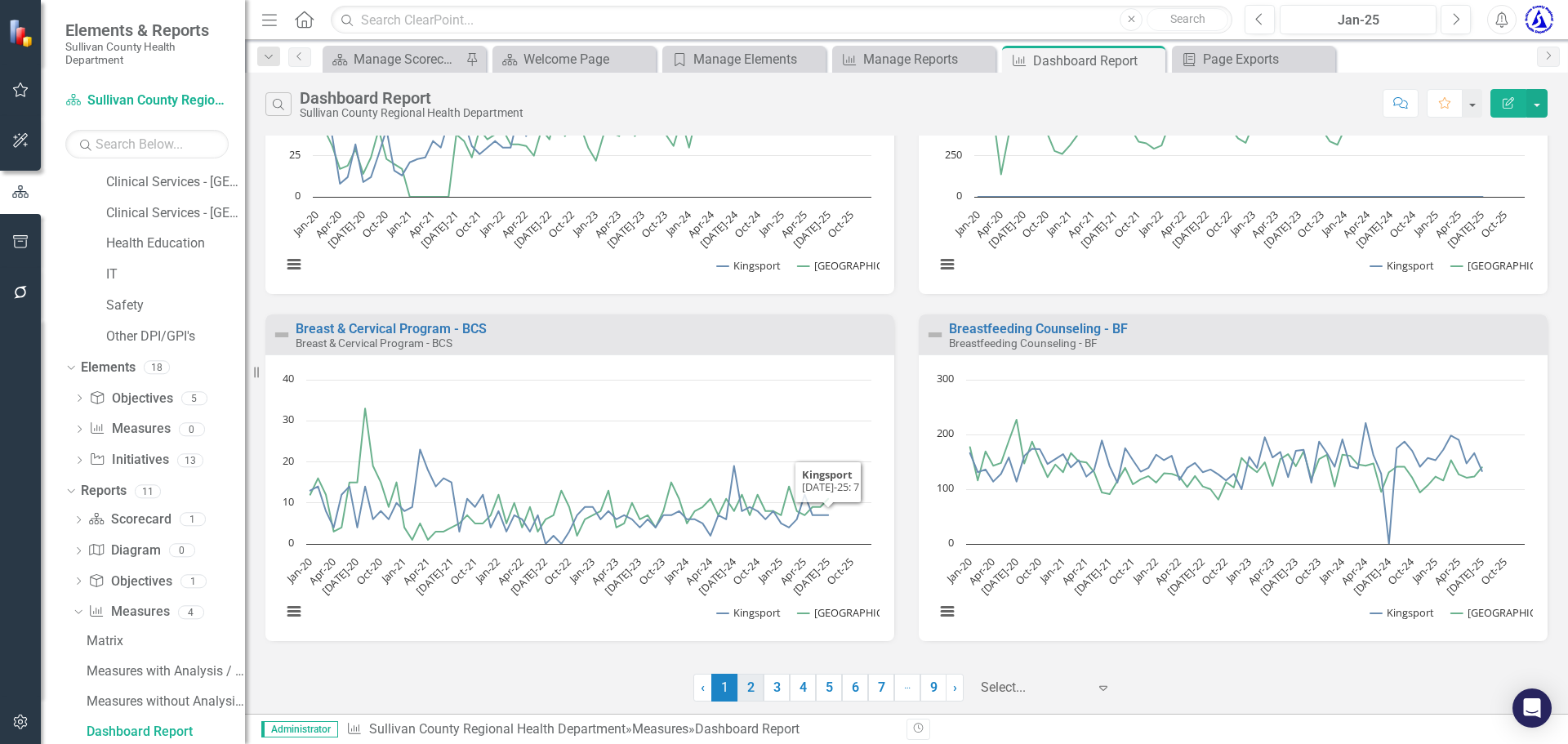
click at [751, 683] on link "2" at bounding box center [750, 687] width 26 height 28
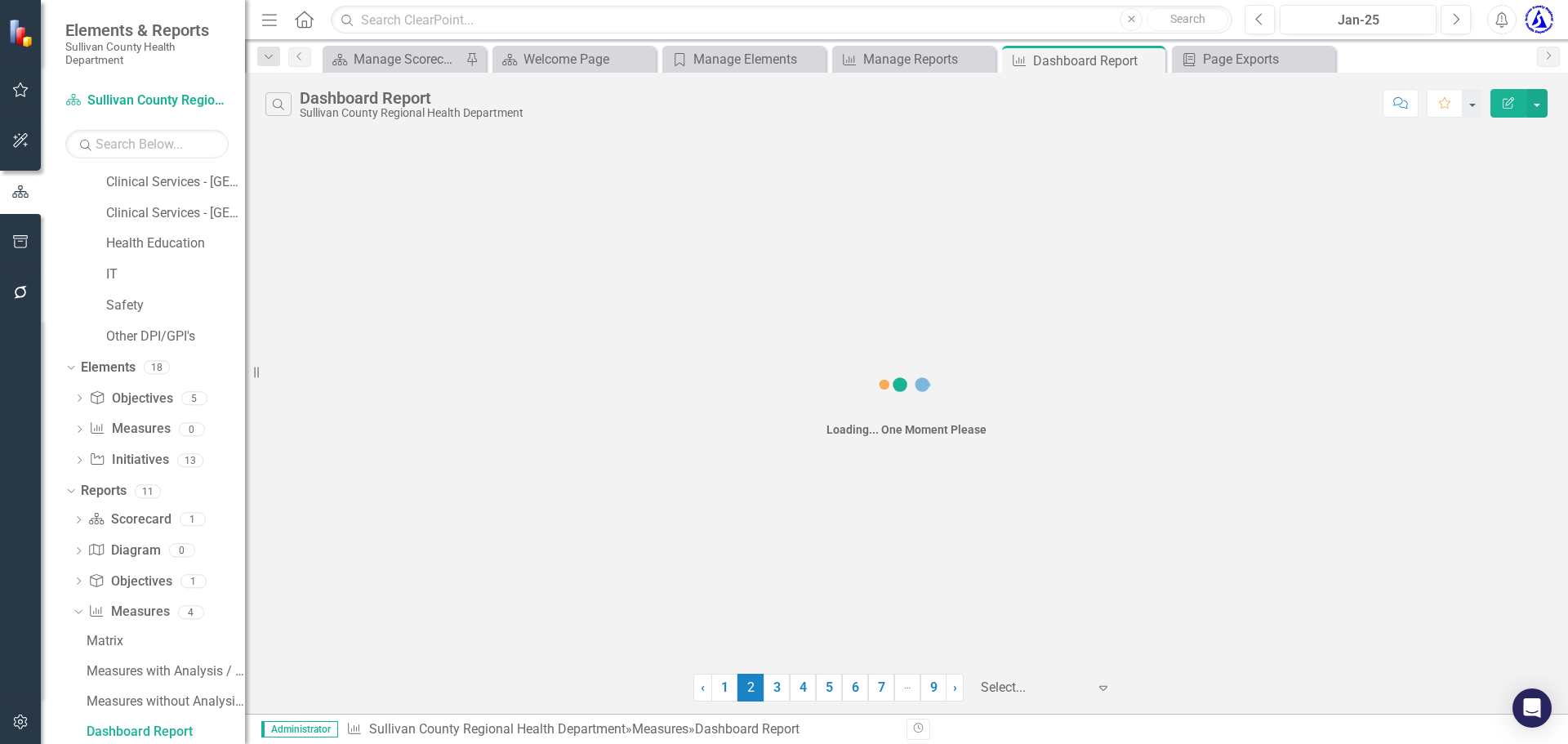
scroll to position [0, 0]
click at [802, 688] on link "4" at bounding box center [802, 687] width 26 height 28
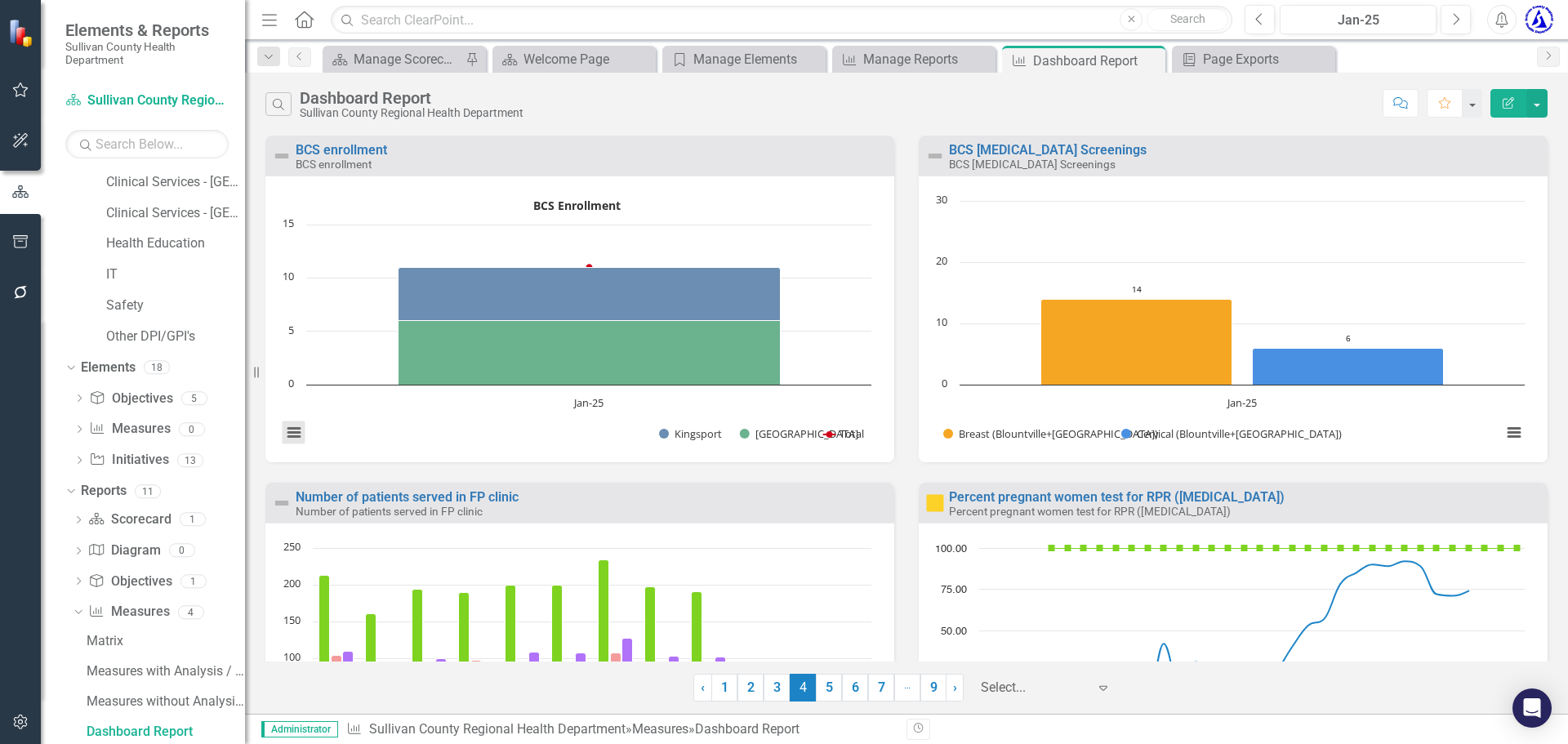
click at [296, 434] on button "View chart menu, BCS Enrollment" at bounding box center [295, 433] width 23 height 23
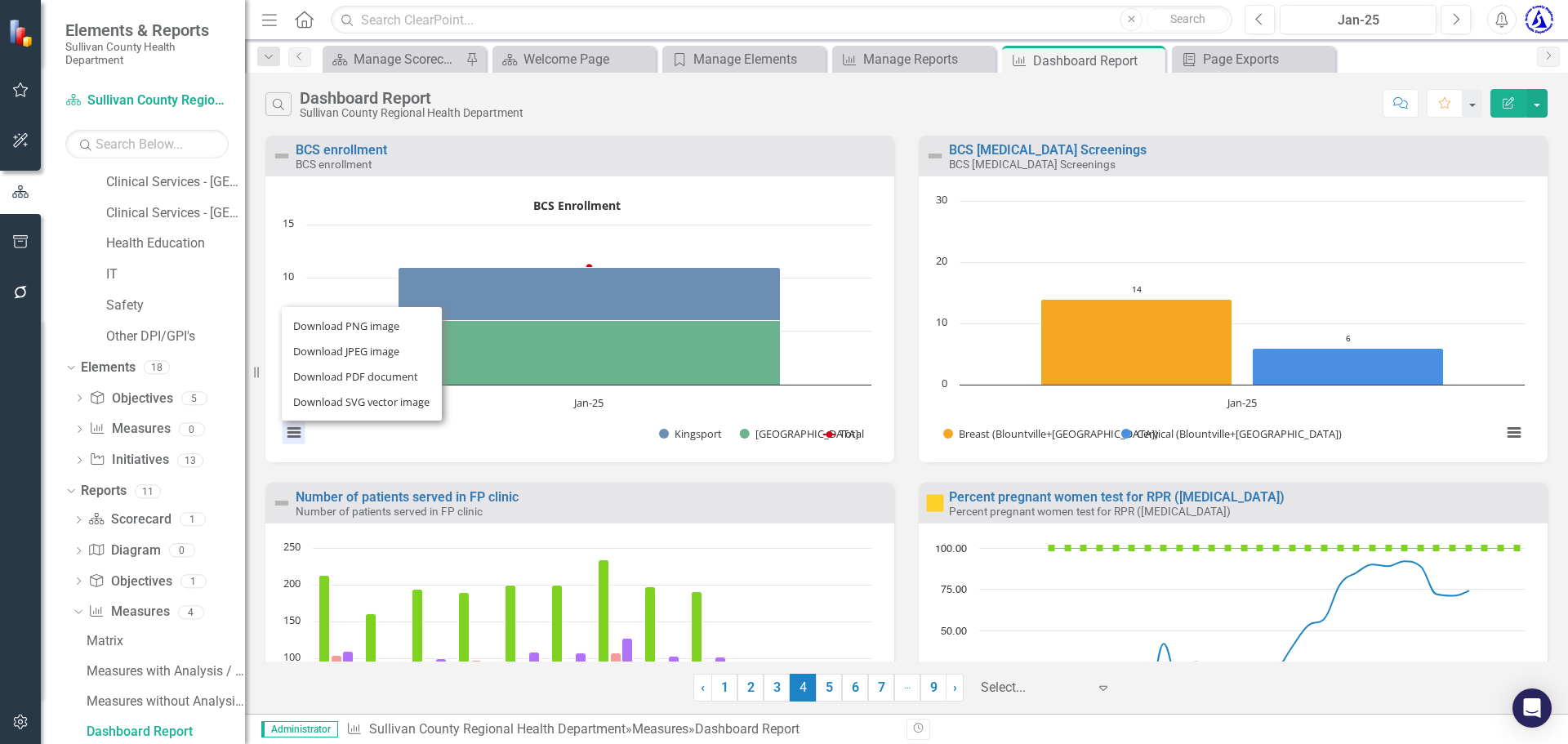
click at [296, 434] on div "Download PNG image Download JPEG image Download PDF document Download SVG vecto…" at bounding box center [362, 363] width 206 height 159
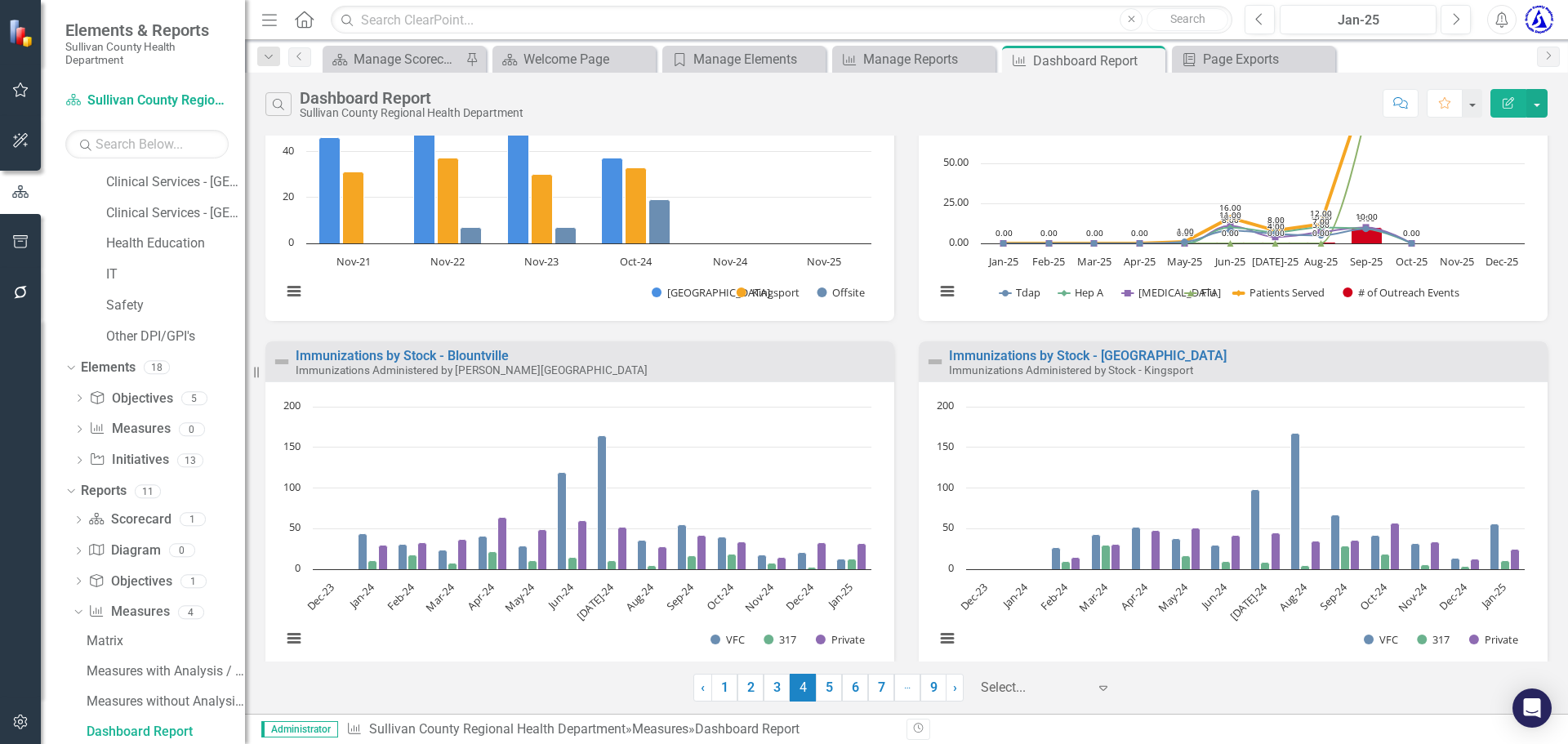
scroll to position [1554, 0]
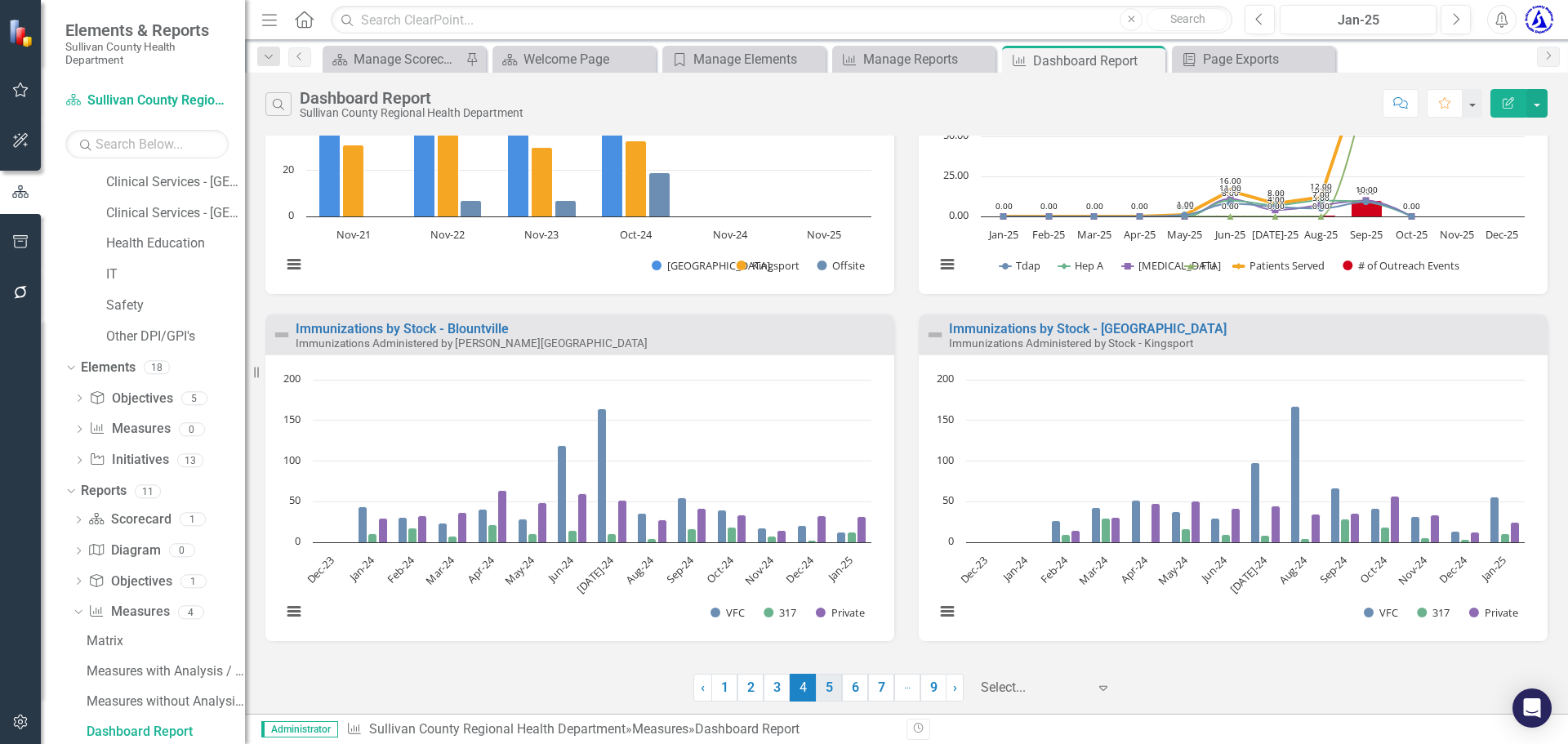
click at [827, 692] on link "5" at bounding box center [828, 687] width 26 height 28
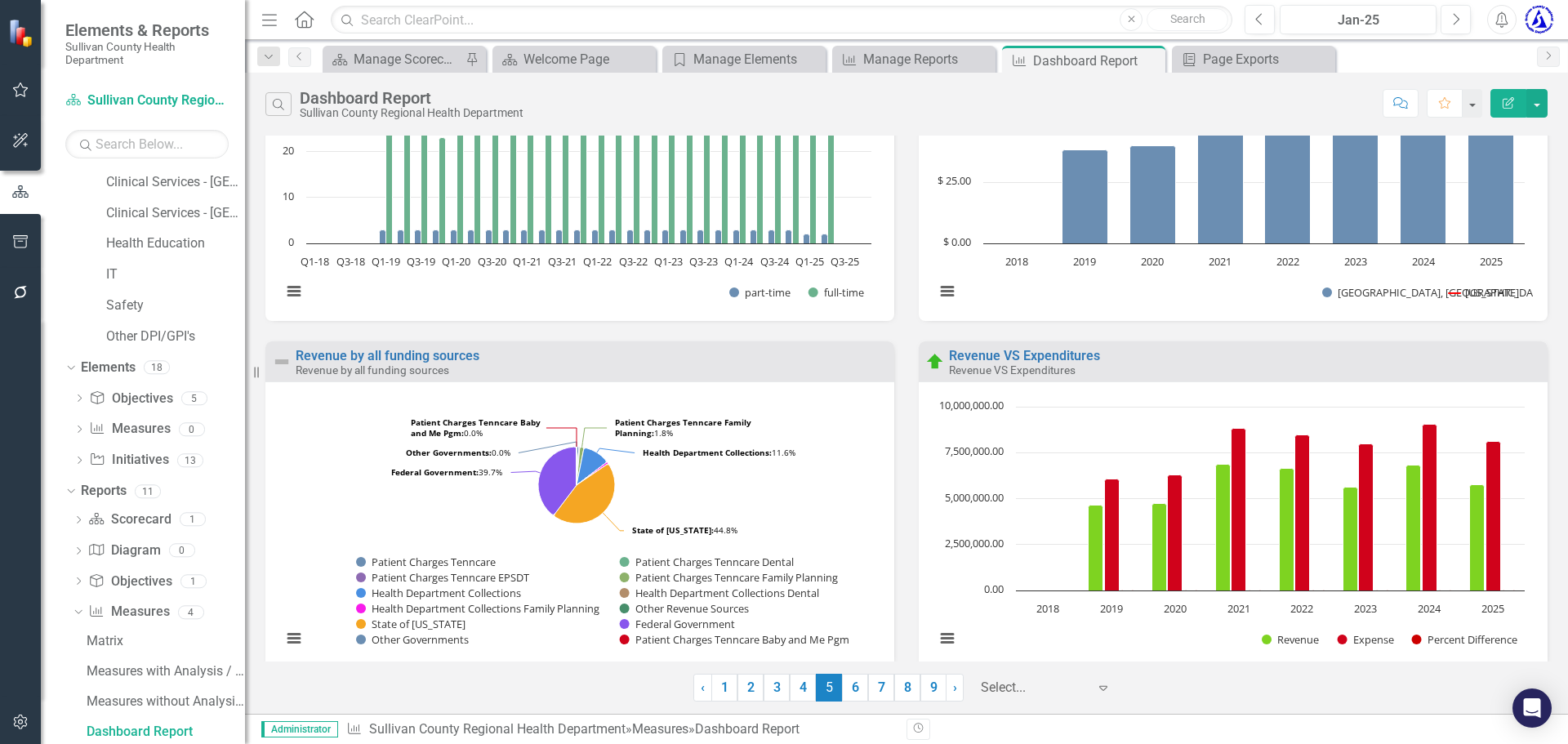
scroll to position [835, 0]
click at [13, 244] on icon "button" at bounding box center [21, 242] width 17 height 13
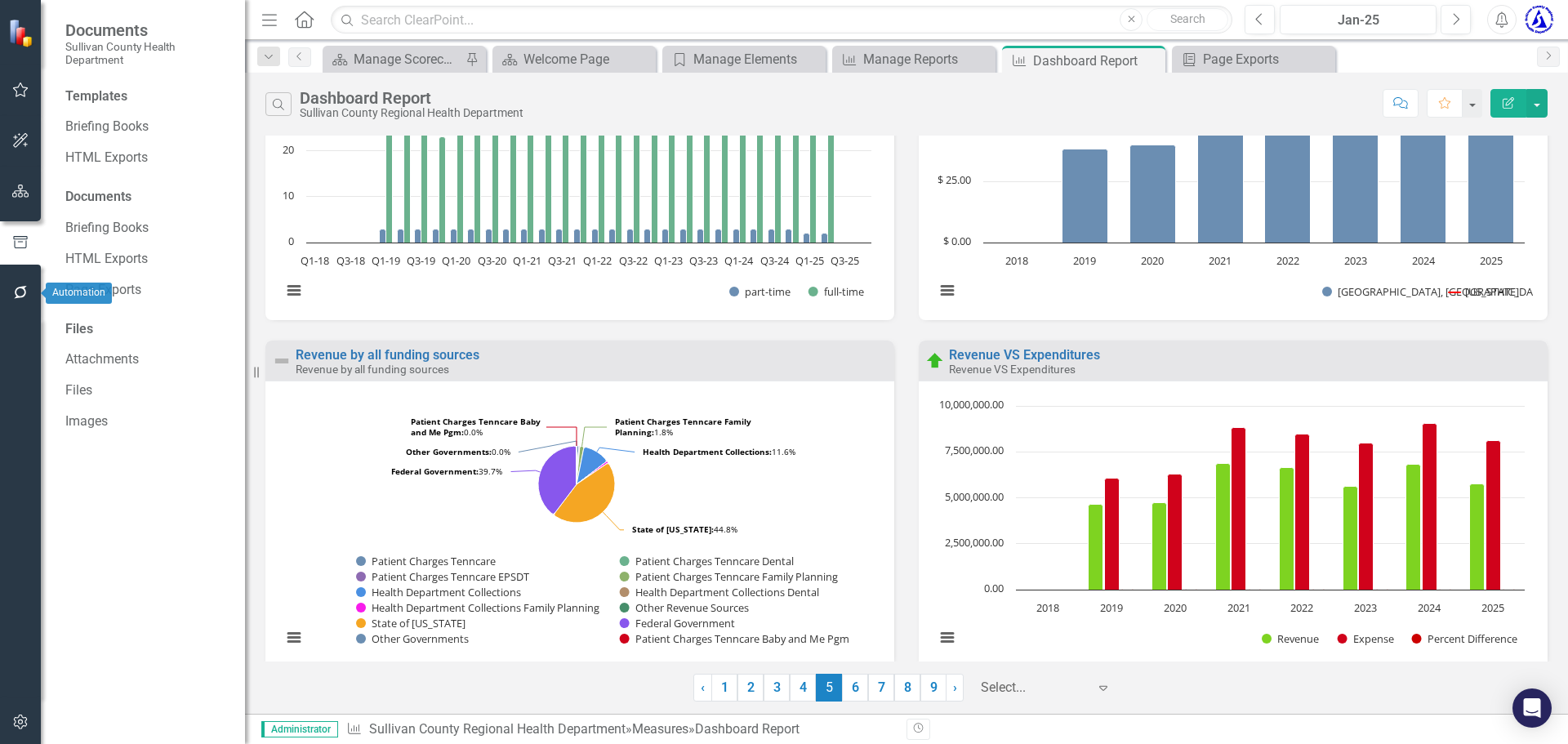
click at [18, 295] on icon "button" at bounding box center [21, 292] width 17 height 13
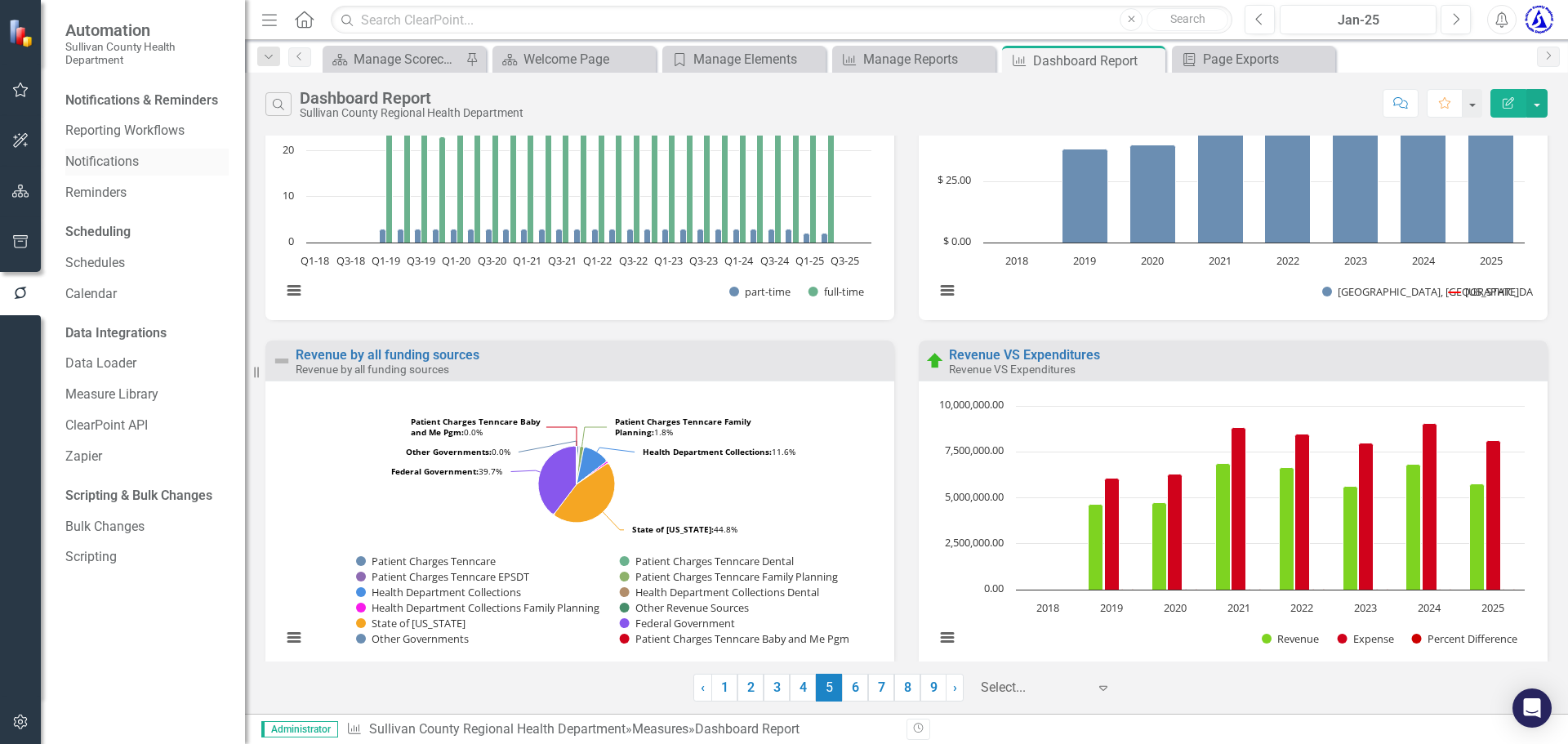
click at [97, 161] on link "Notifications" at bounding box center [147, 162] width 163 height 19
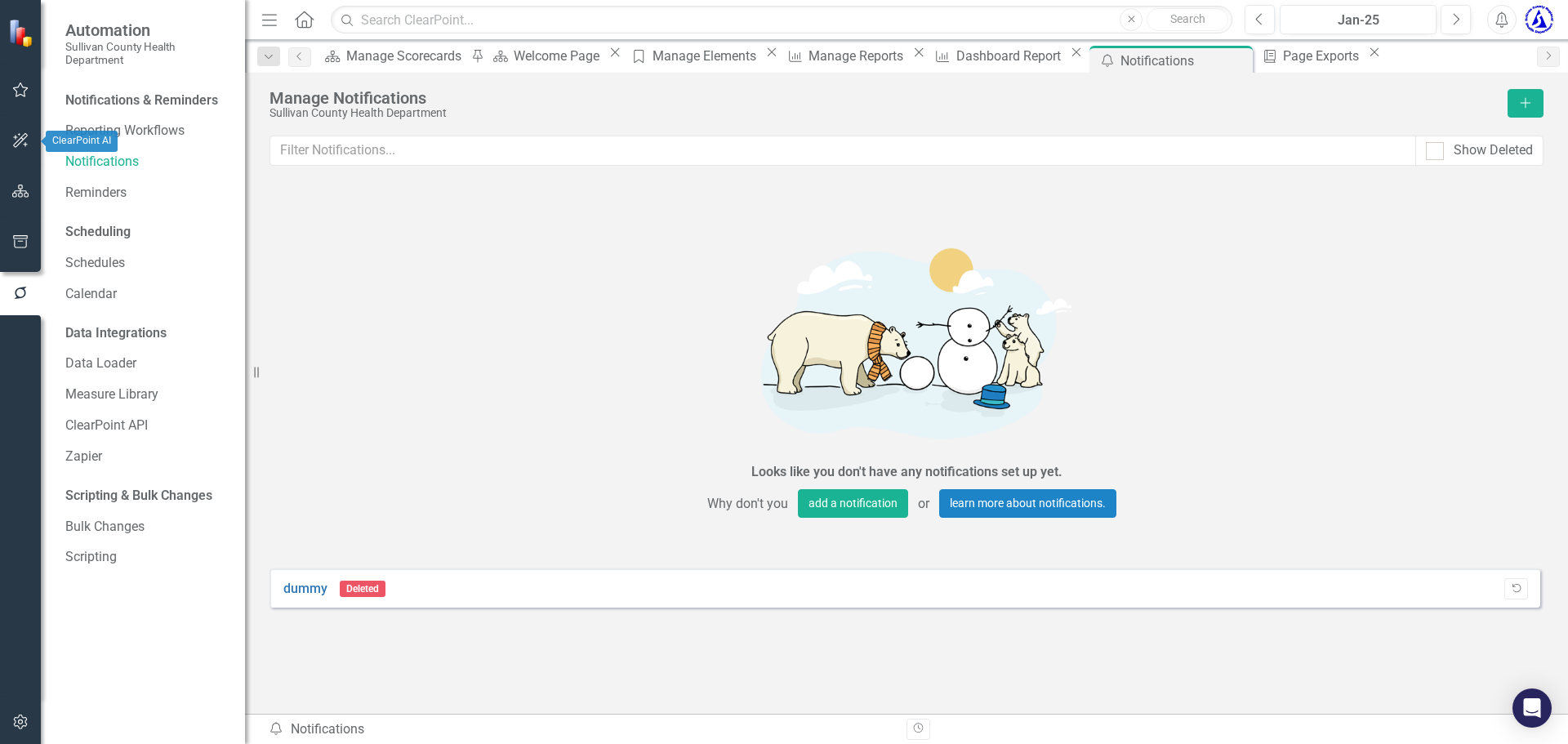
click at [17, 141] on icon "button" at bounding box center [21, 141] width 17 height 13
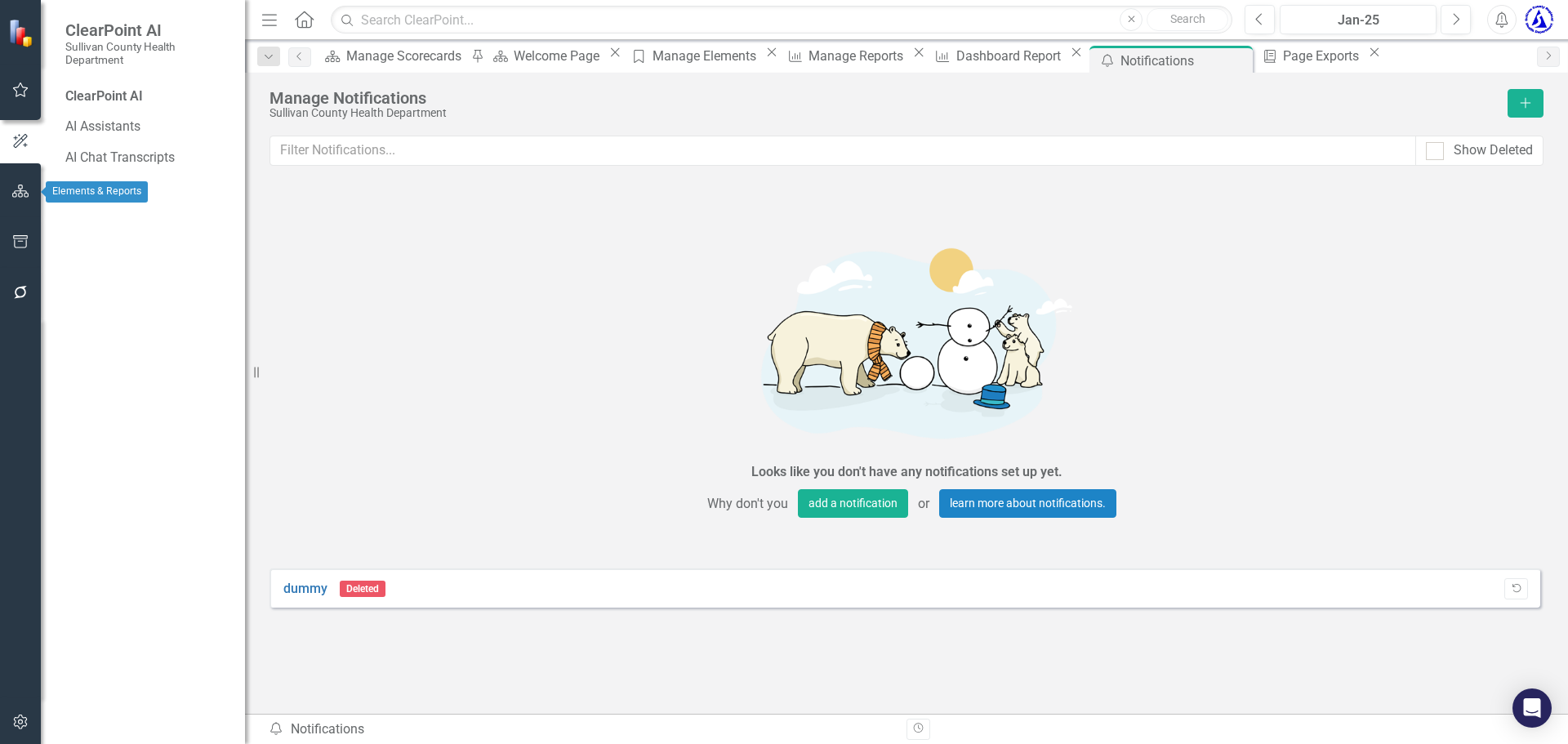
click at [25, 190] on icon "button" at bounding box center [21, 191] width 17 height 13
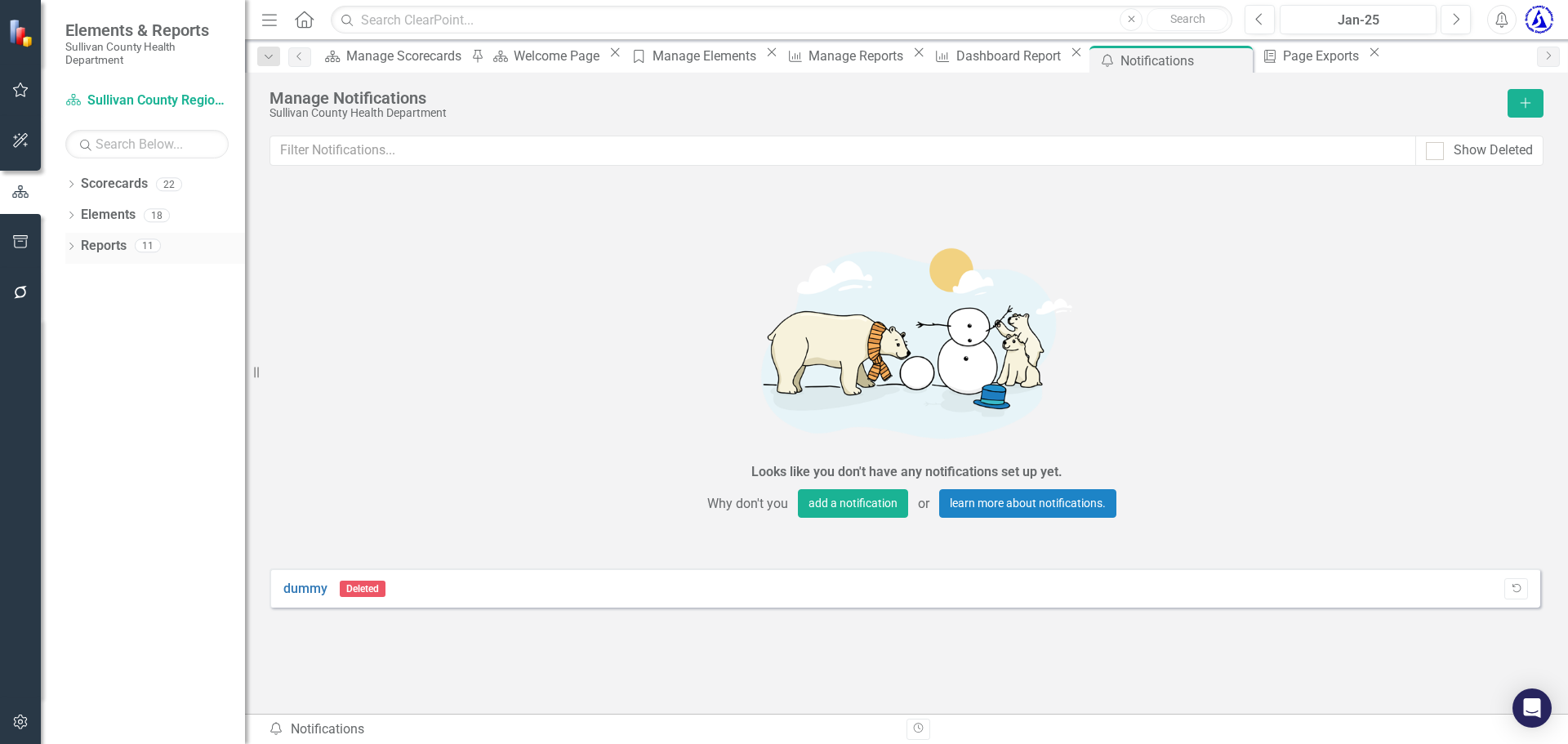
click at [107, 250] on link "Reports" at bounding box center [103, 245] width 46 height 19
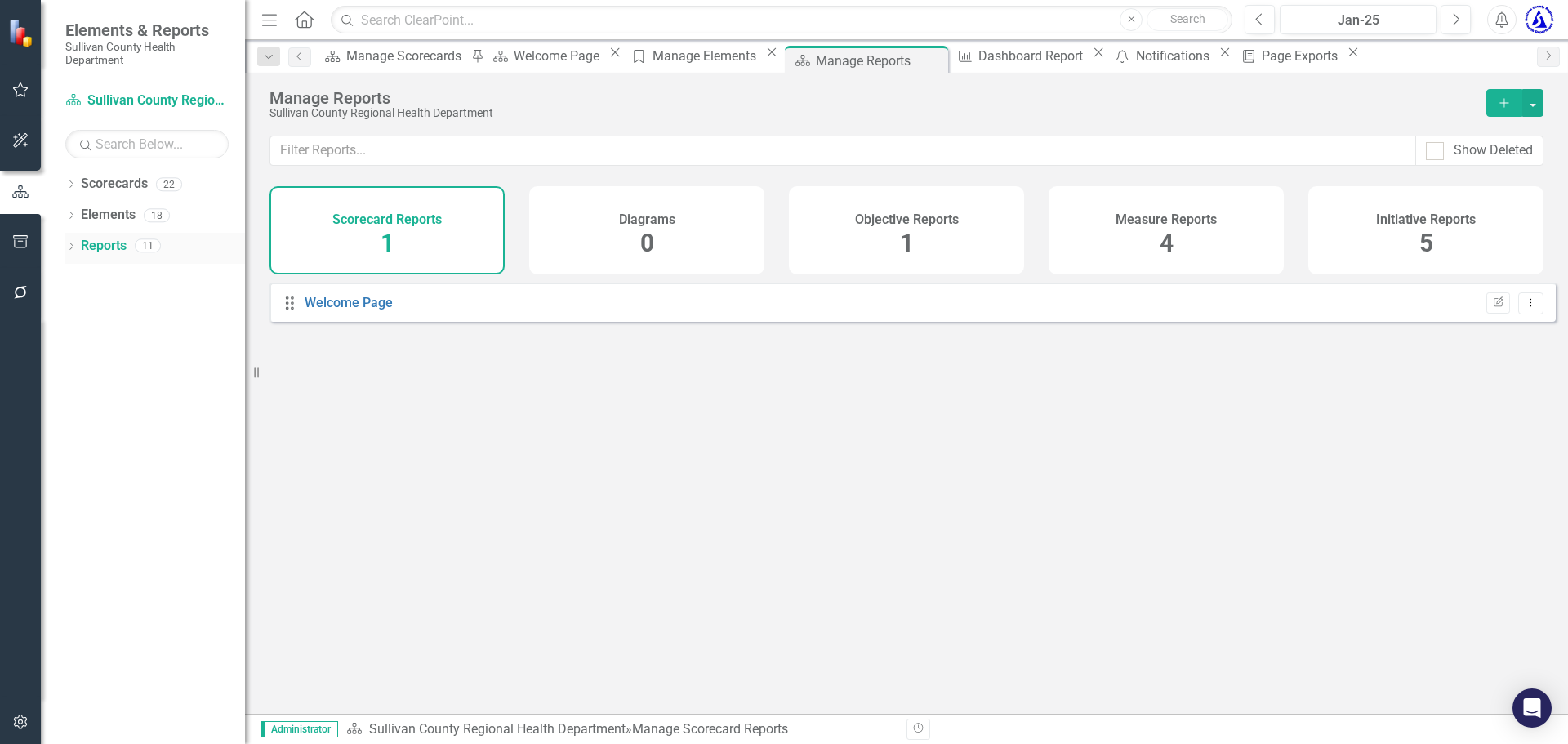
click at [66, 248] on icon "Dropdown" at bounding box center [71, 248] width 12 height 9
click at [70, 214] on icon "Dropdown" at bounding box center [71, 217] width 12 height 9
click at [68, 180] on div "Dropdown" at bounding box center [71, 187] width 12 height 14
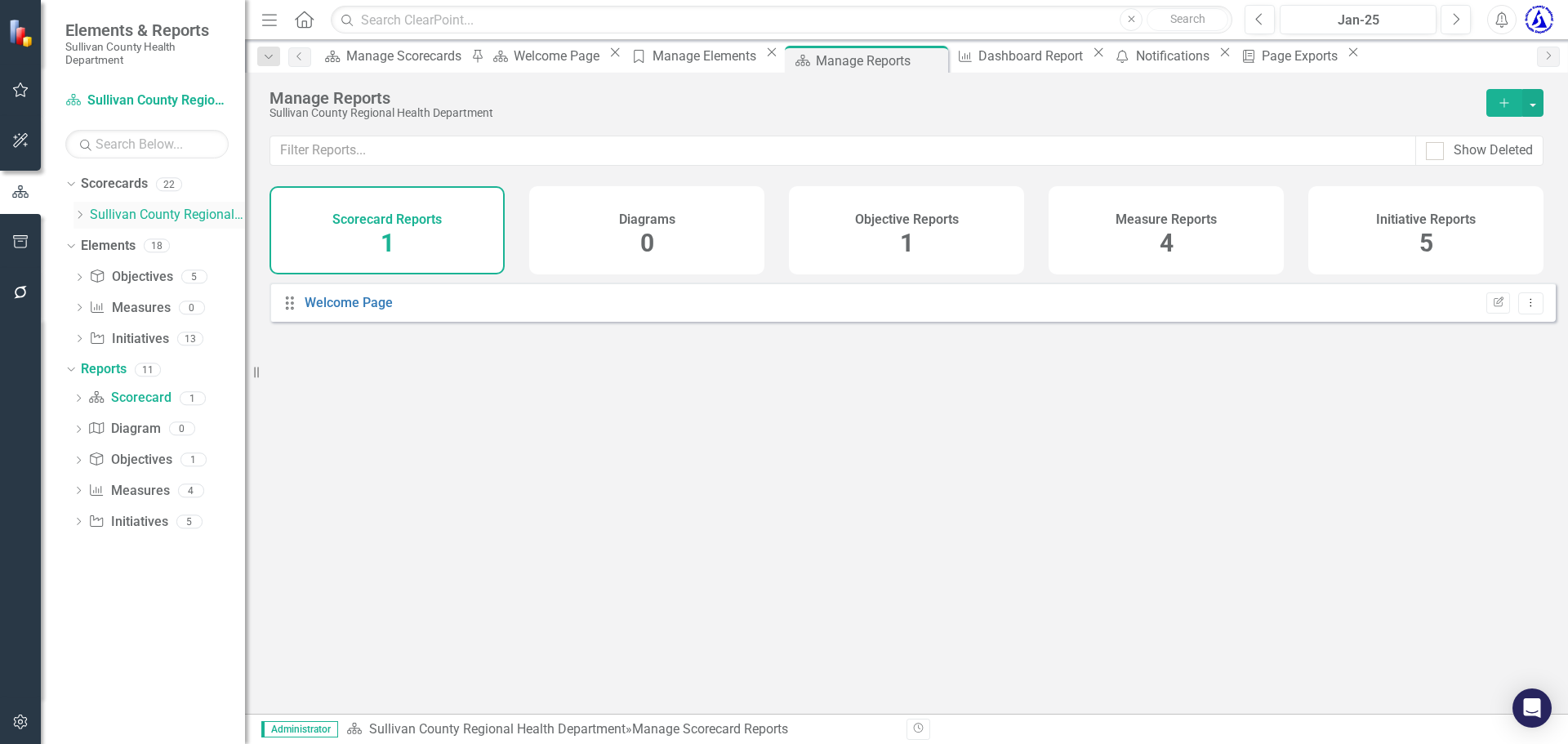
click at [76, 216] on icon "Dropdown" at bounding box center [80, 214] width 13 height 10
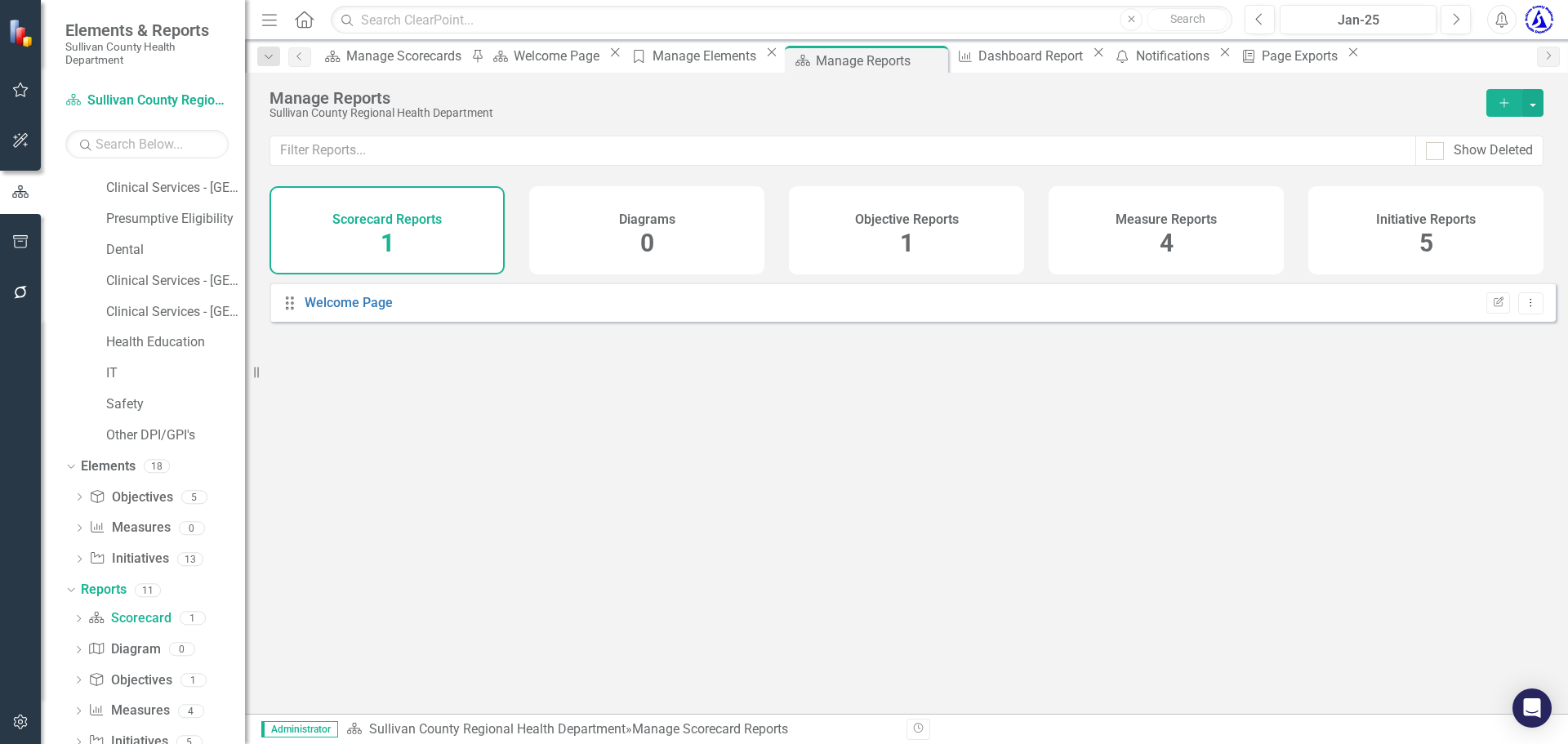
scroll to position [468, 0]
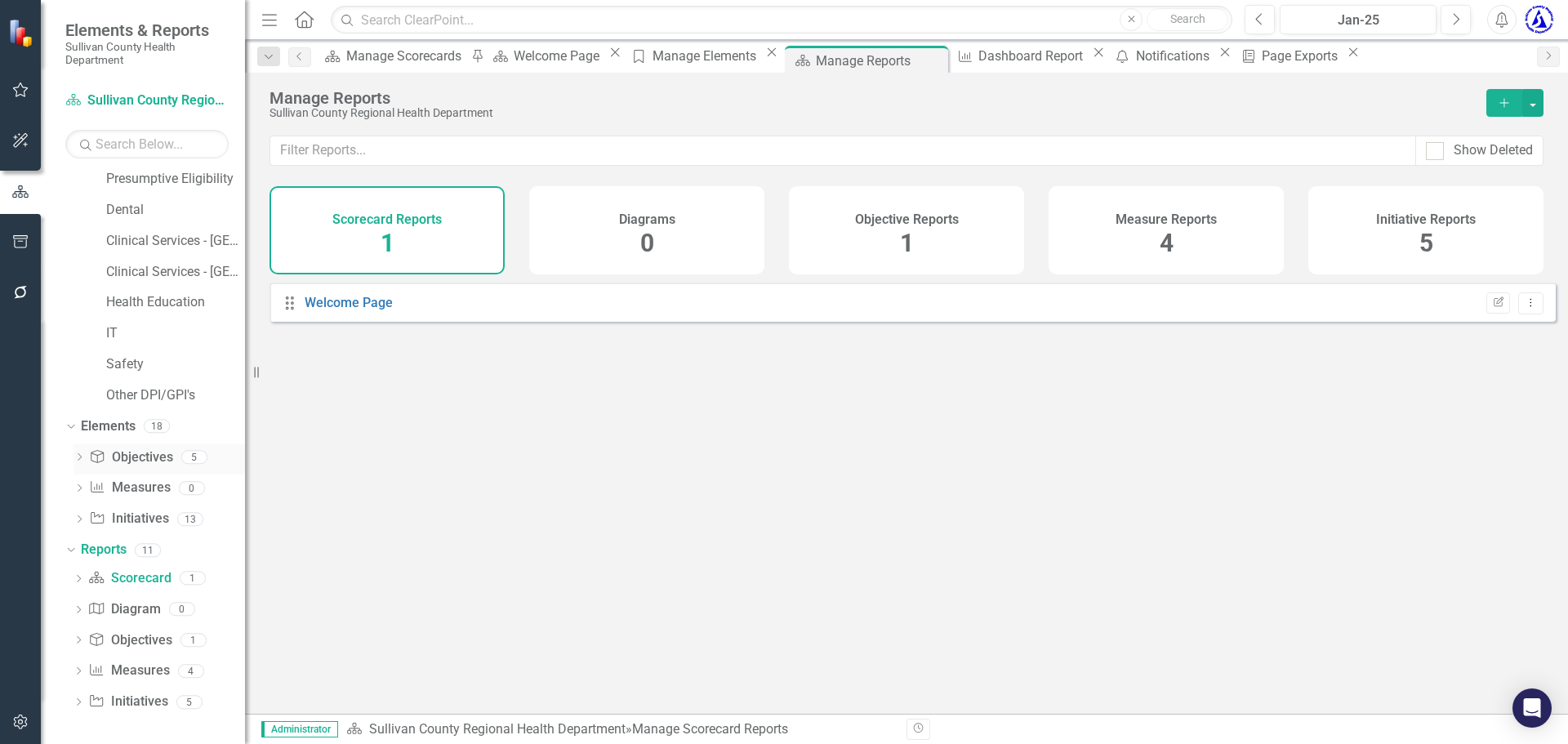
click at [134, 456] on link "Objective Objectives" at bounding box center [130, 458] width 83 height 19
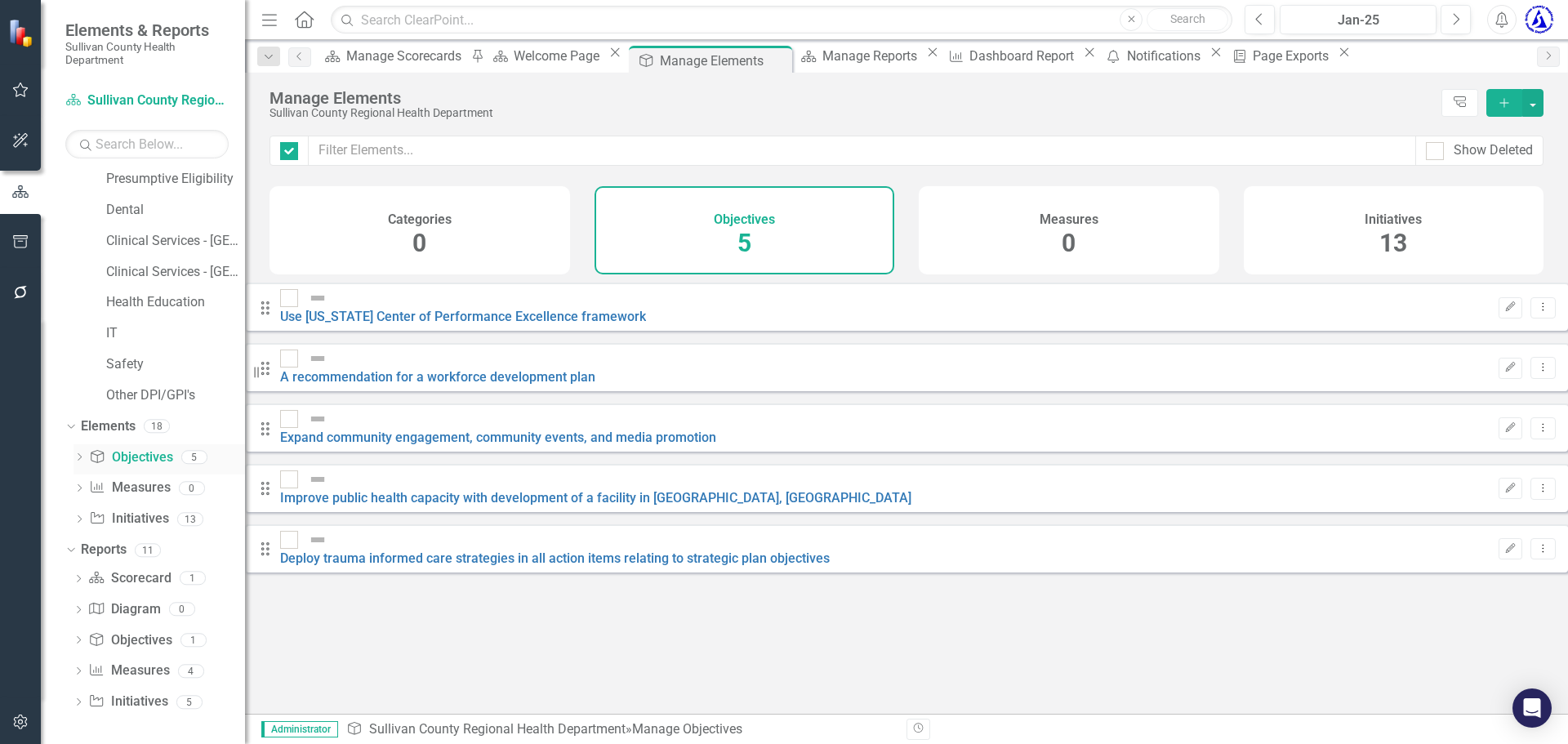
checkbox input "false"
click at [120, 521] on link "Initiative Initiatives" at bounding box center [128, 518] width 79 height 19
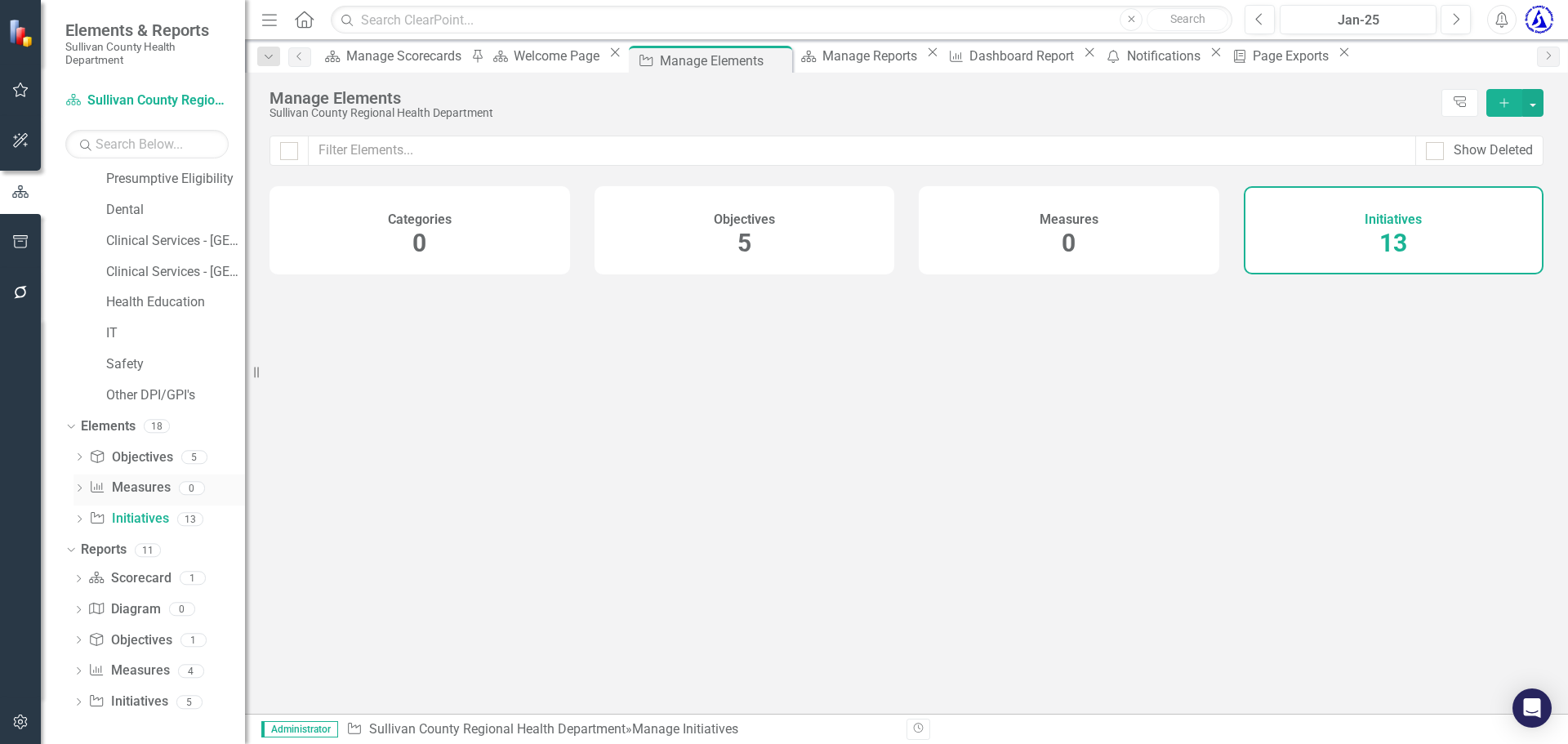
click at [81, 489] on icon "Dropdown" at bounding box center [79, 490] width 12 height 9
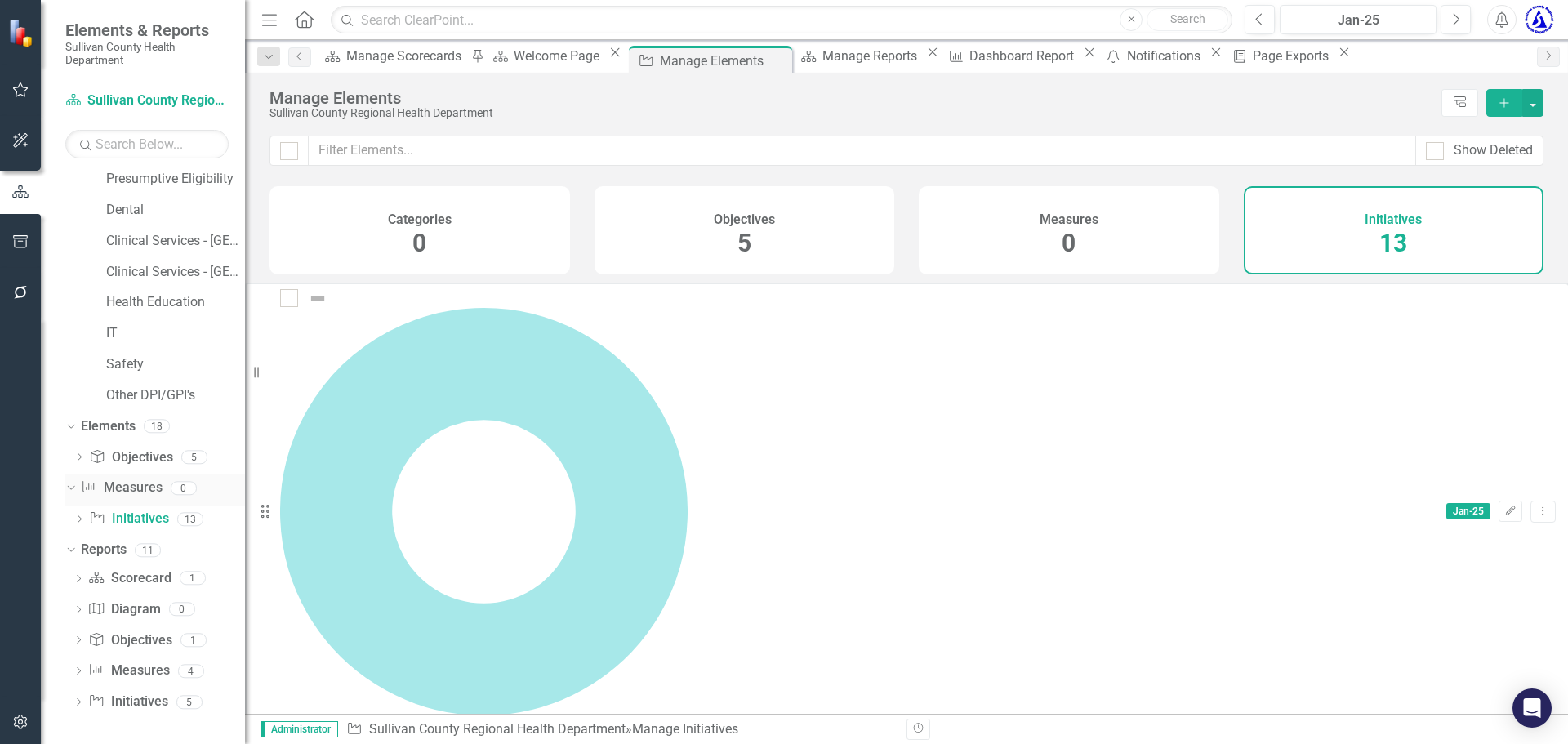
click at [73, 489] on icon "Dropdown" at bounding box center [69, 487] width 9 height 12
click at [75, 672] on icon "Dropdown" at bounding box center [78, 672] width 12 height 9
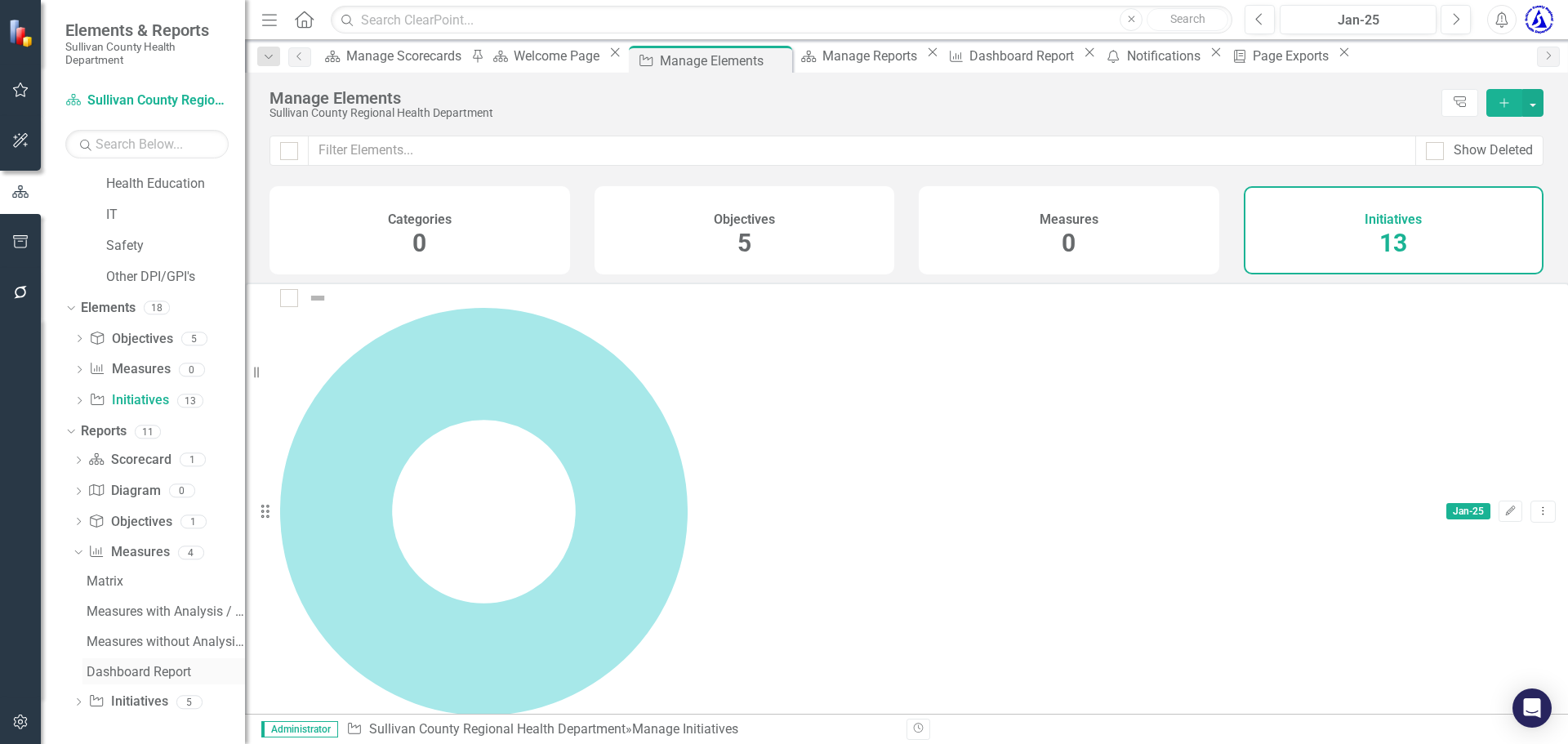
click at [122, 669] on div "Dashboard Report" at bounding box center [166, 671] width 159 height 14
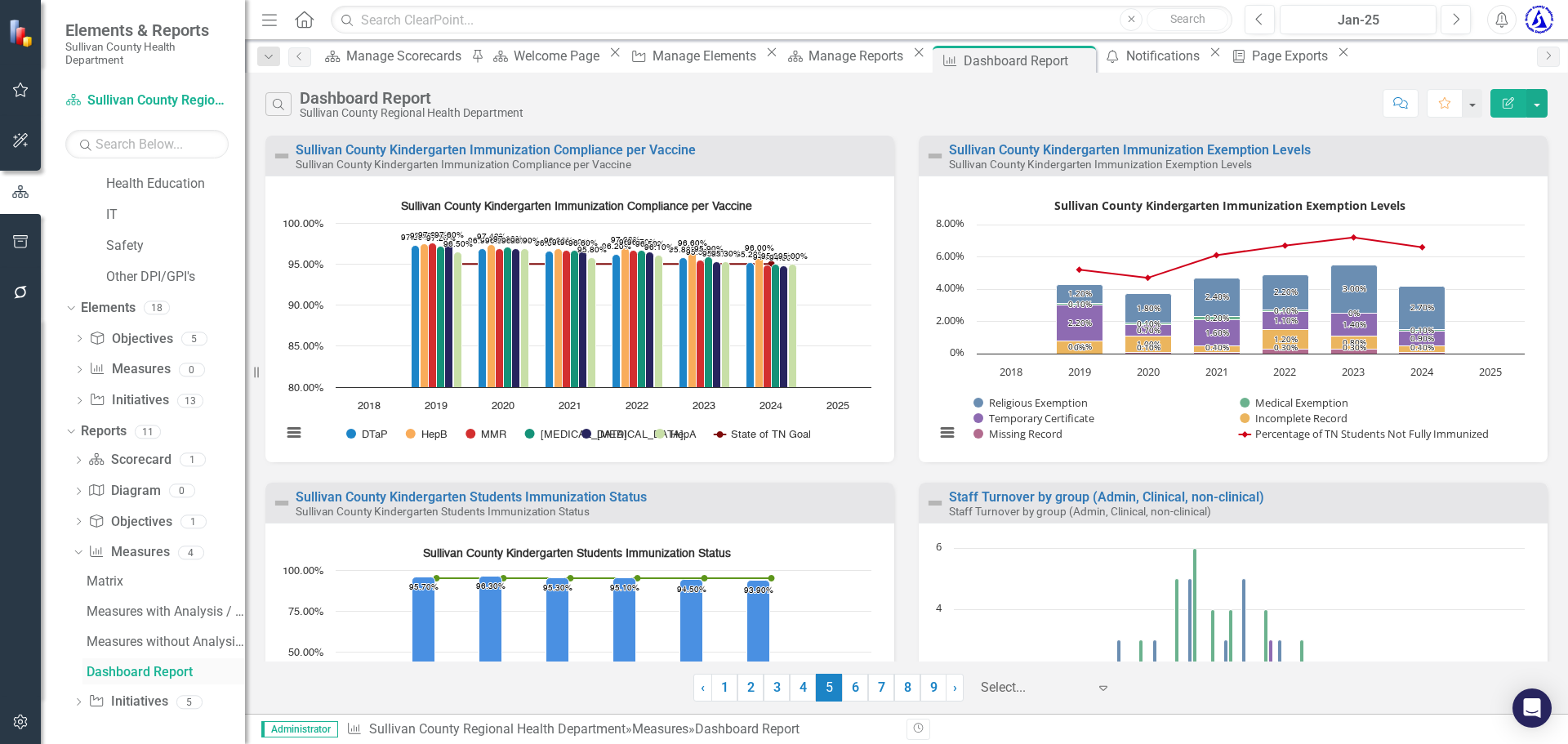
scroll to position [527, 0]
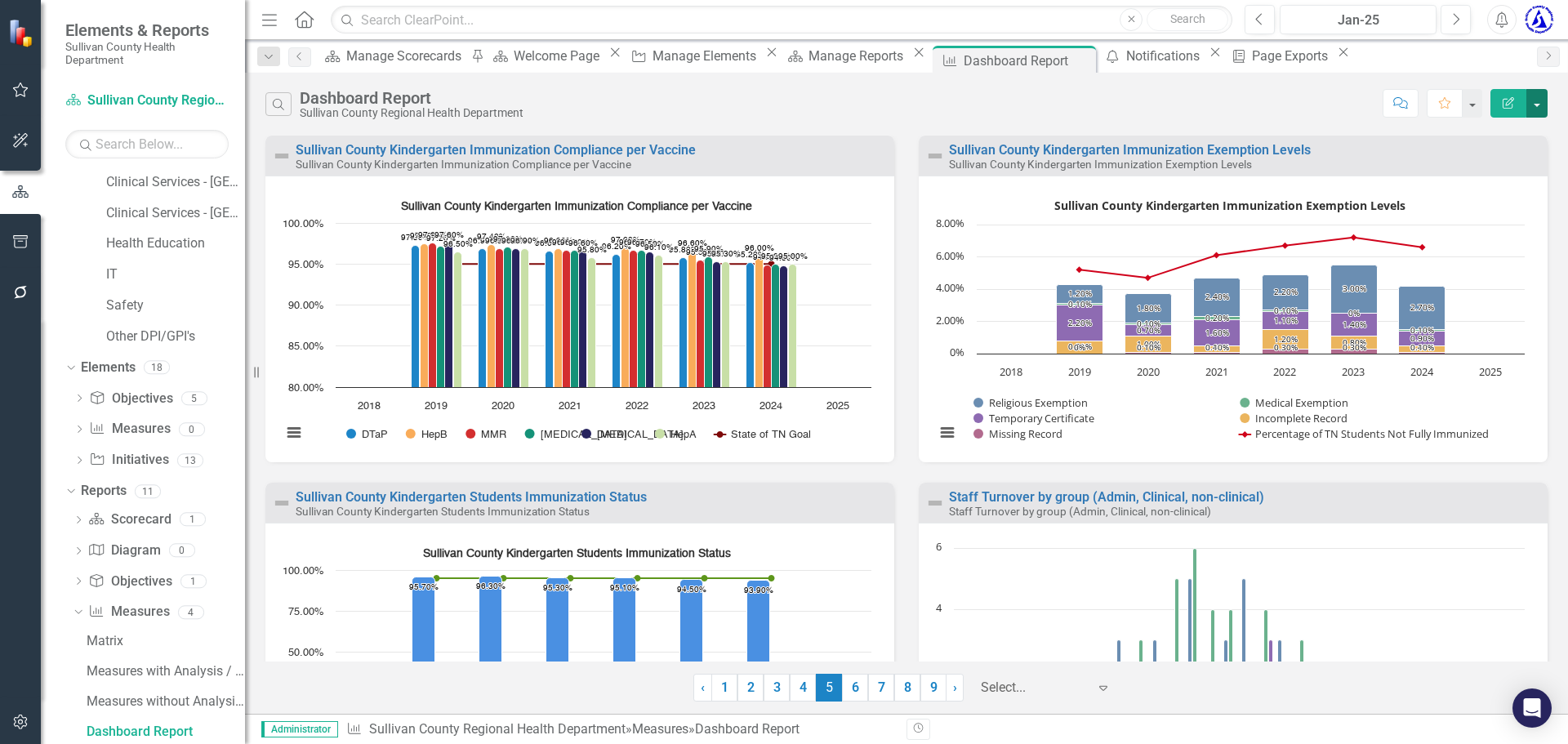
click at [1543, 107] on button "button" at bounding box center [1537, 103] width 21 height 29
click at [1476, 199] on link "PowerPoint Export to PowerPoint" at bounding box center [1466, 196] width 160 height 30
